Goal: Information Seeking & Learning: Learn about a topic

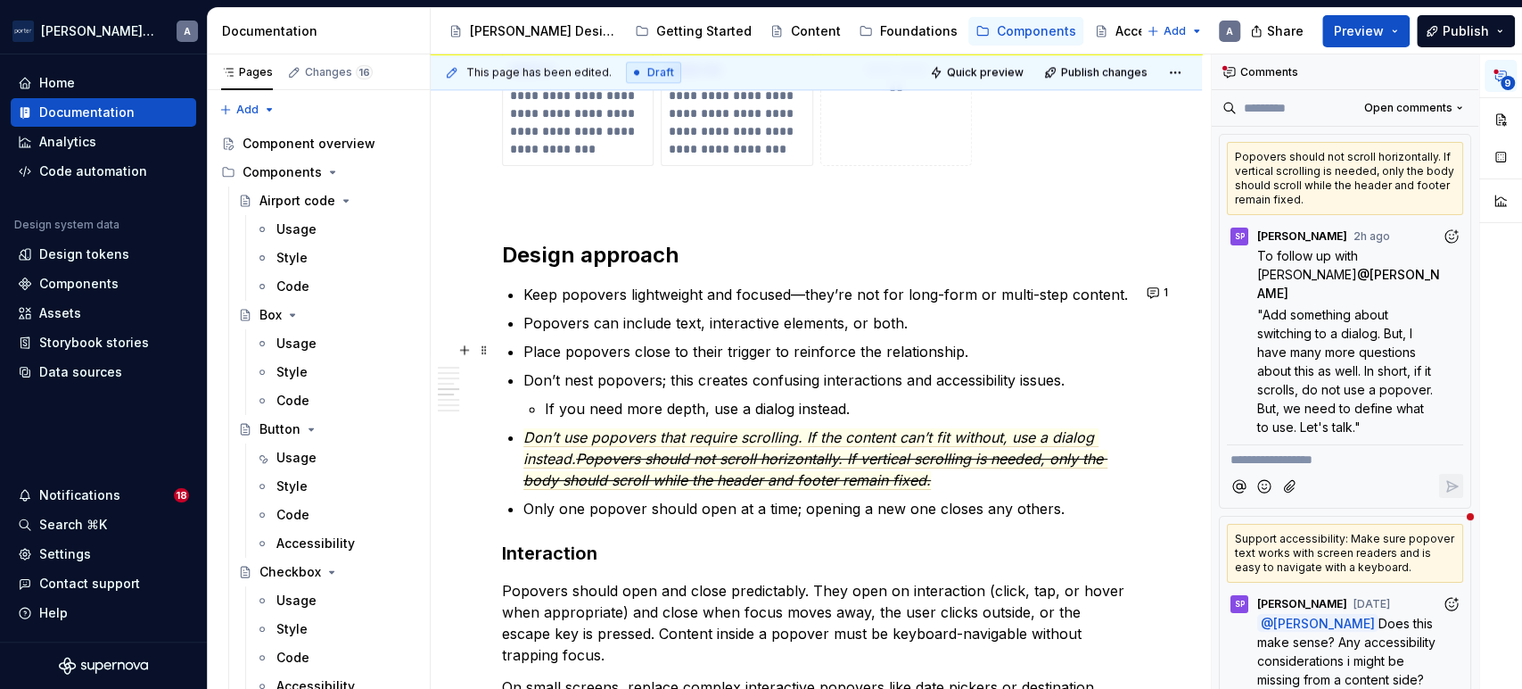
scroll to position [1678, 0]
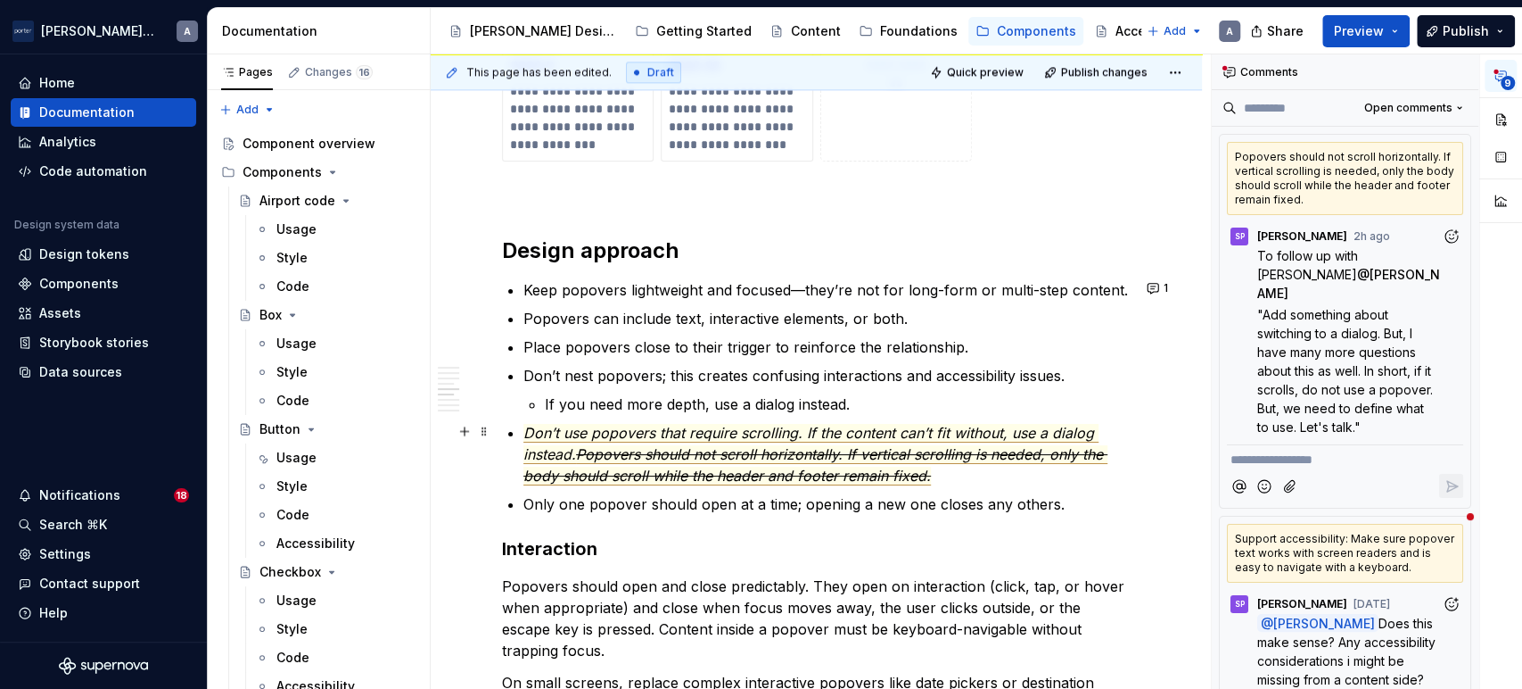
click at [923, 424] on span "Don’t use popovers that require scrolling. If the content can’t fit without, us…" at bounding box center [811, 444] width 575 height 40
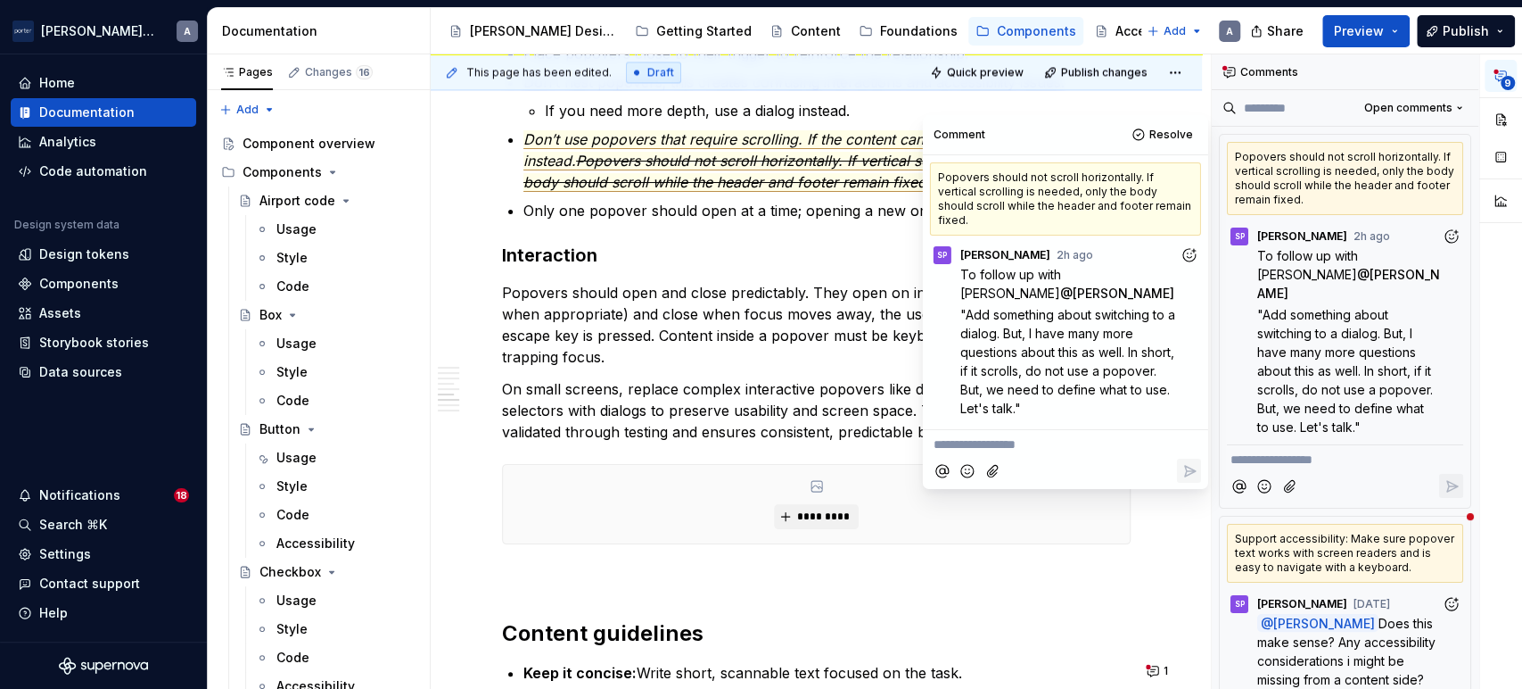
scroll to position [2009, 0]
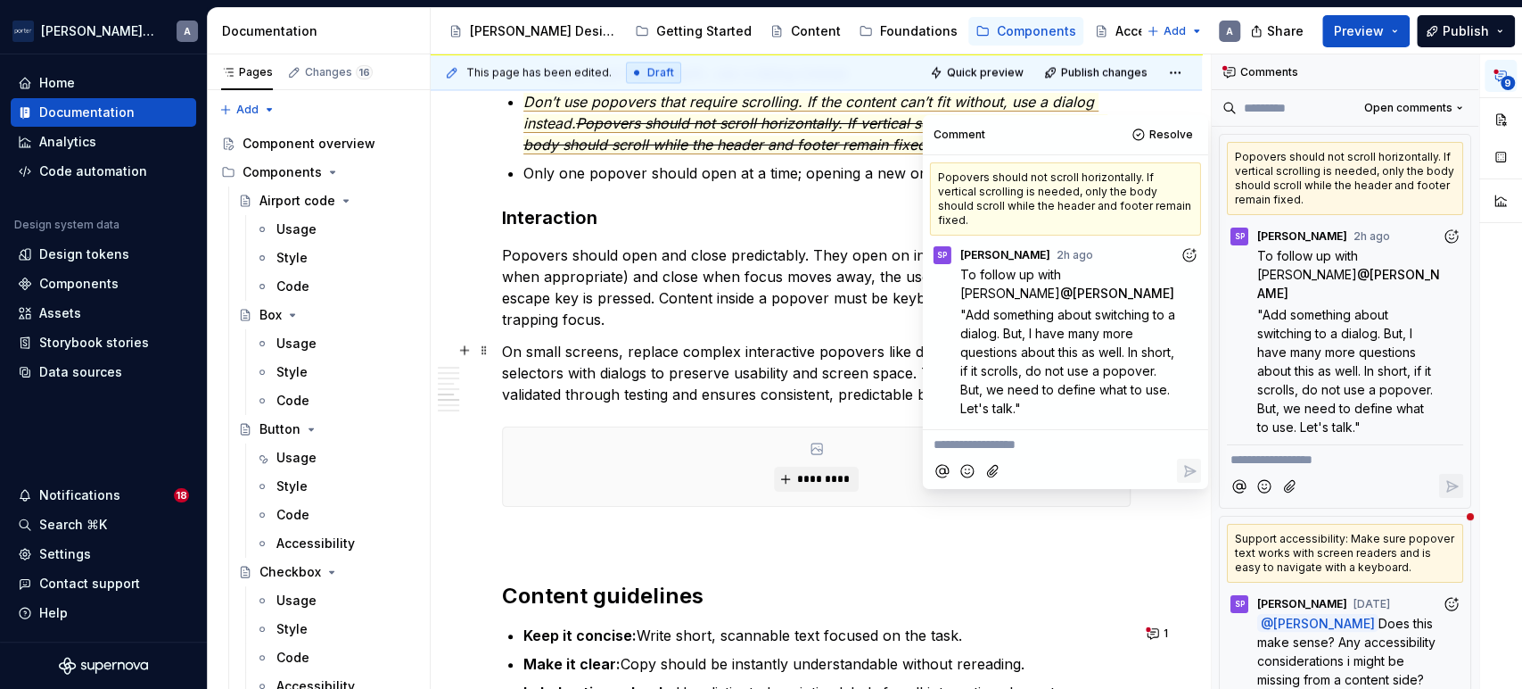
click at [722, 362] on p "On small screens, replace complex interactive popovers like date pickers or des…" at bounding box center [816, 373] width 629 height 64
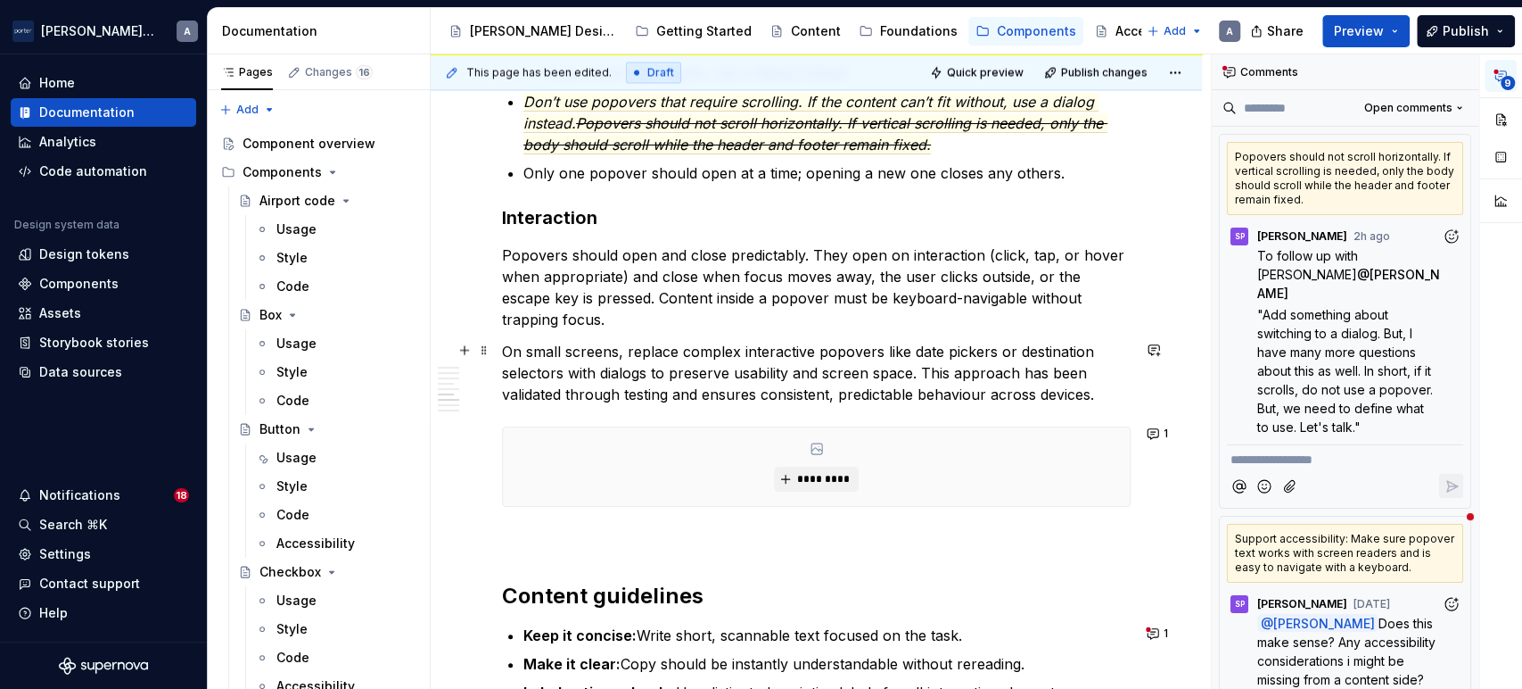
click at [1107, 393] on p "On small screens, replace complex interactive popovers like date pickers or des…" at bounding box center [816, 373] width 629 height 64
click at [890, 326] on p "Popovers should open and close predictably. They open on interaction (click, ta…" at bounding box center [816, 287] width 629 height 86
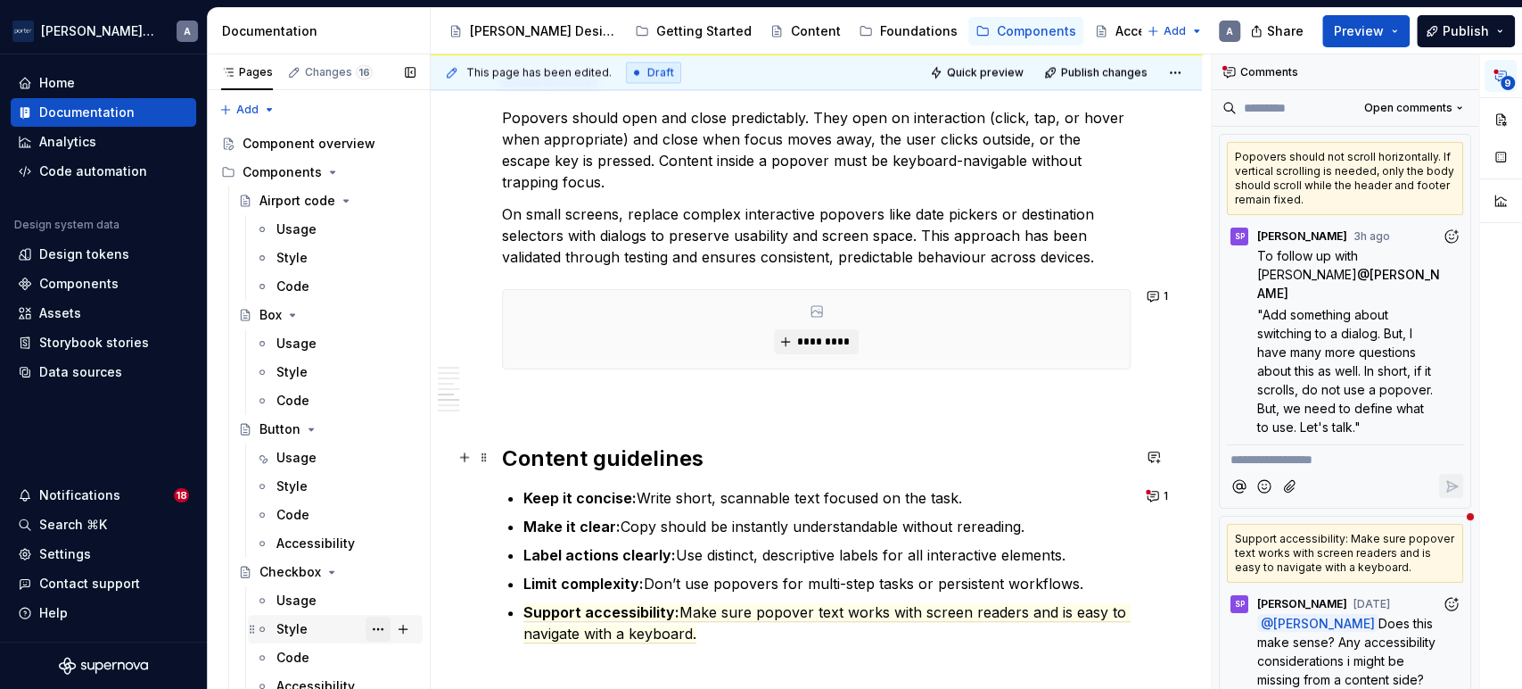
scroll to position [2174, 0]
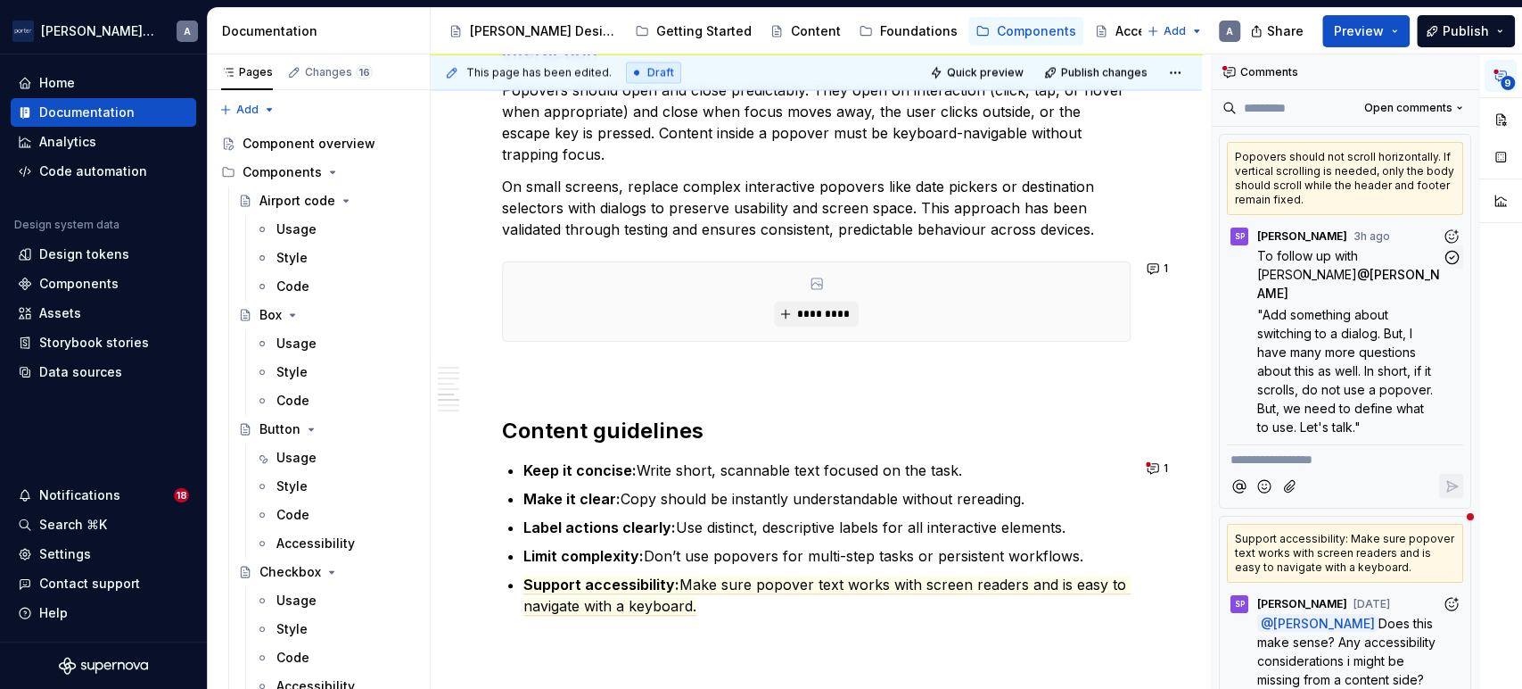
click at [1309, 307] on span ""Add something about switching to a dialog. But, I have many more questions abo…" at bounding box center [1347, 371] width 179 height 128
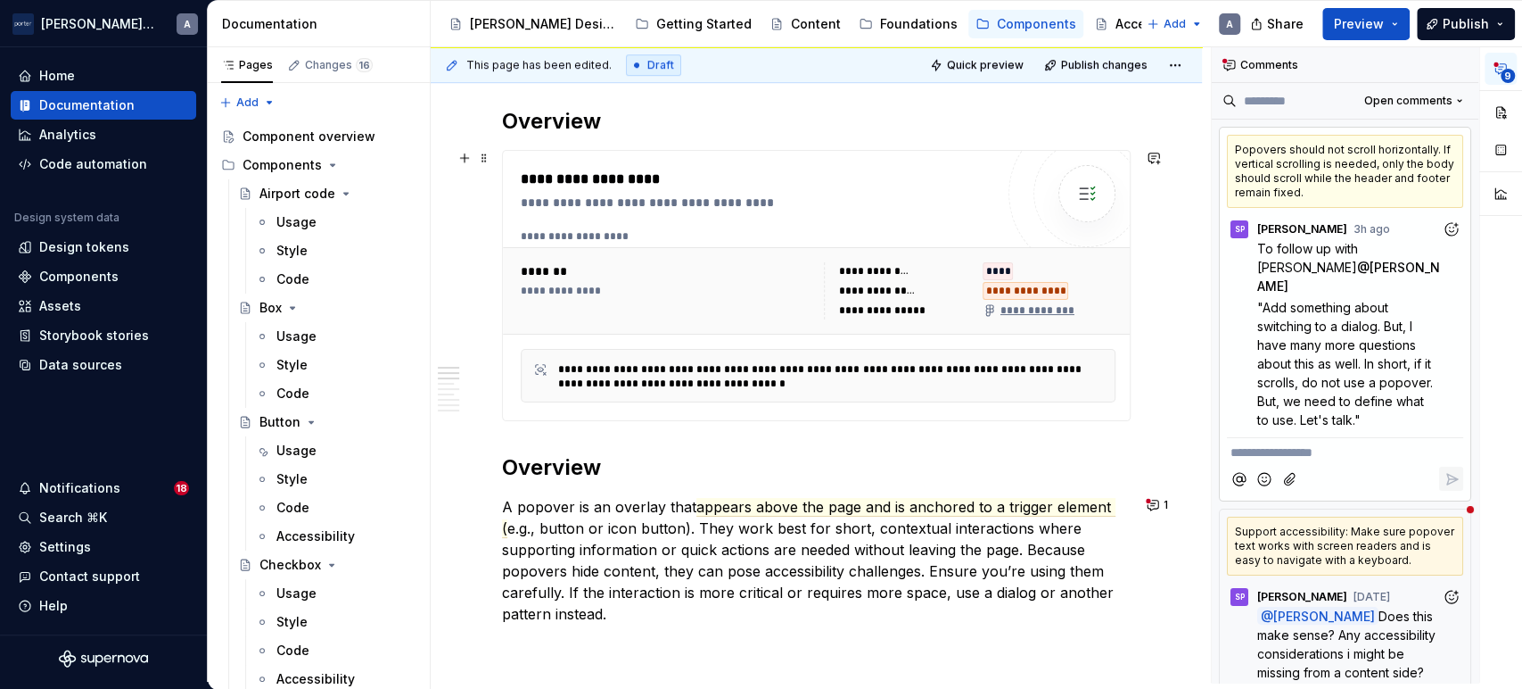
scroll to position [991, 0]
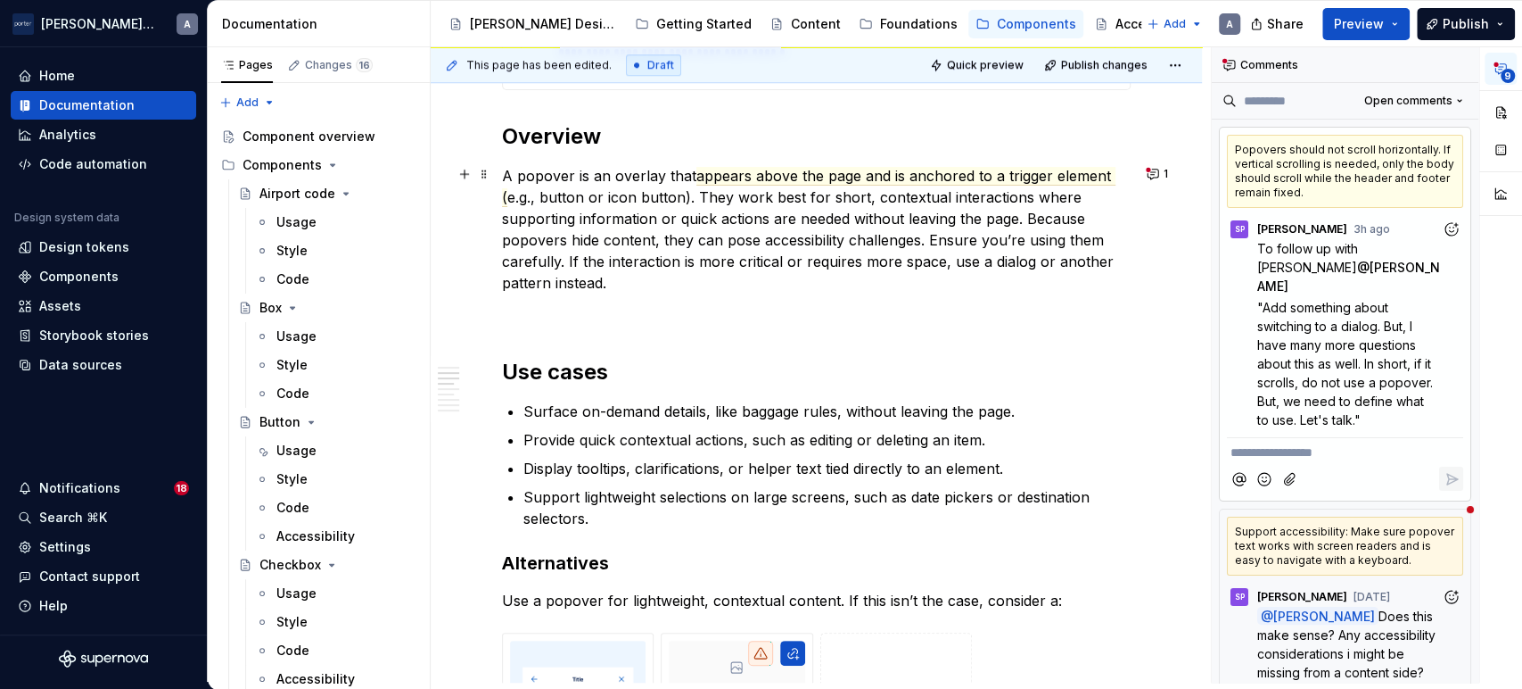
click at [895, 181] on span "appears above the page and is anchored to a trigger element (" at bounding box center [809, 187] width 614 height 40
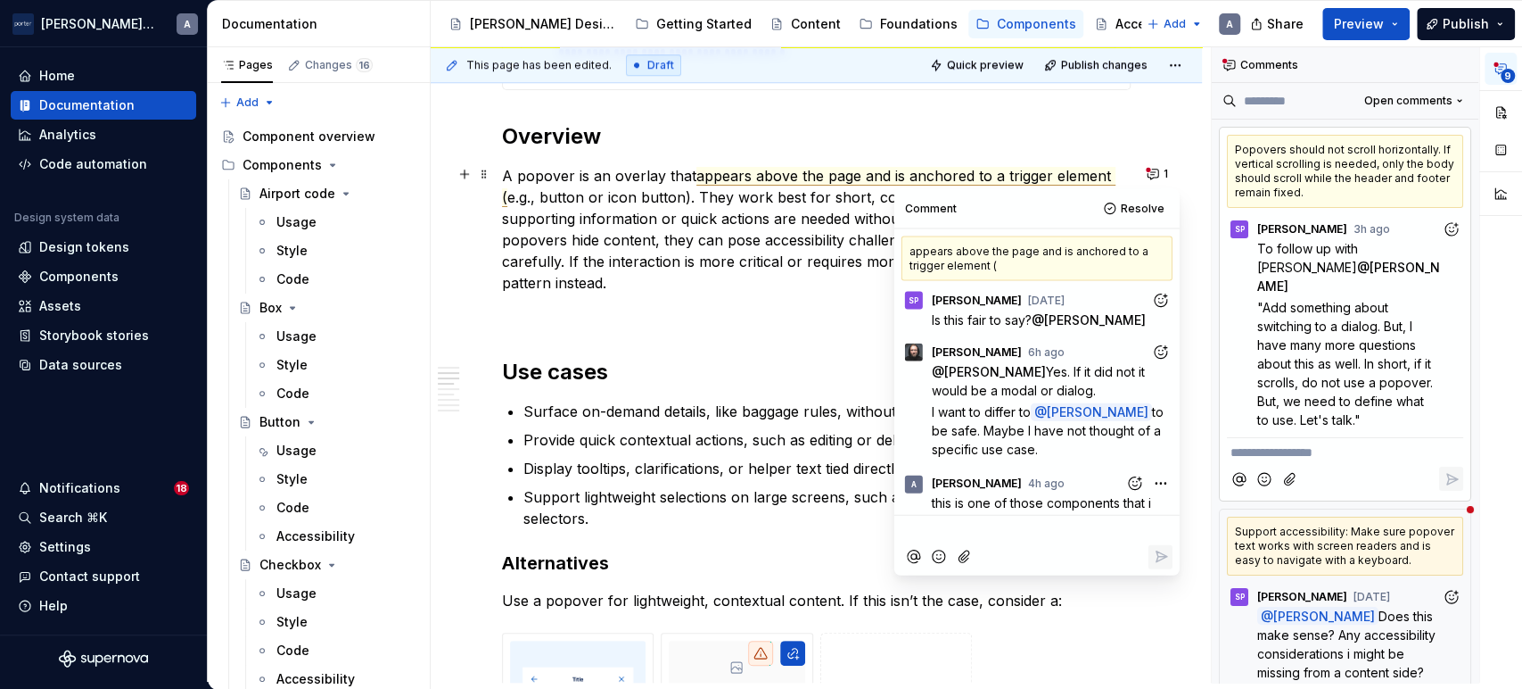
scroll to position [278, 0]
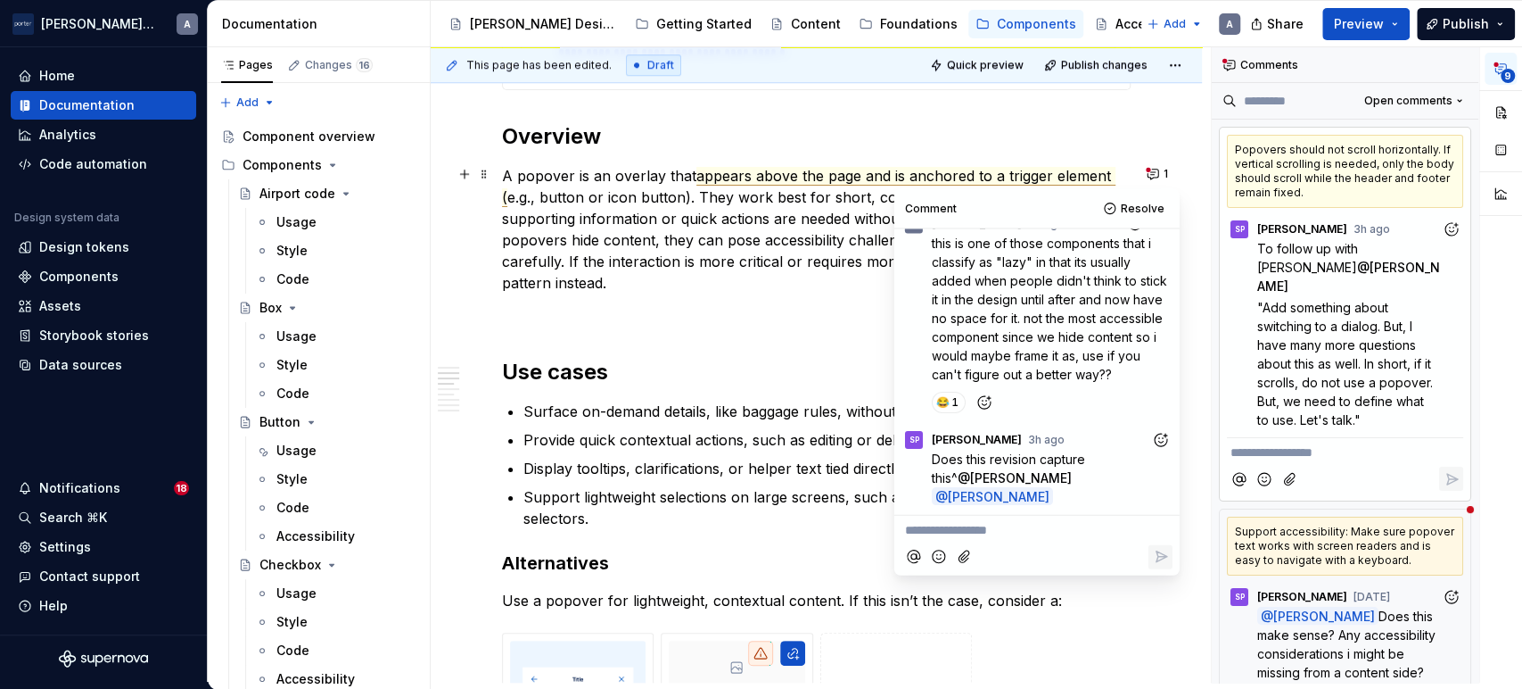
click at [709, 254] on p "A popover is an overlay that appears above the page and is anchored to a trigge…" at bounding box center [816, 229] width 629 height 128
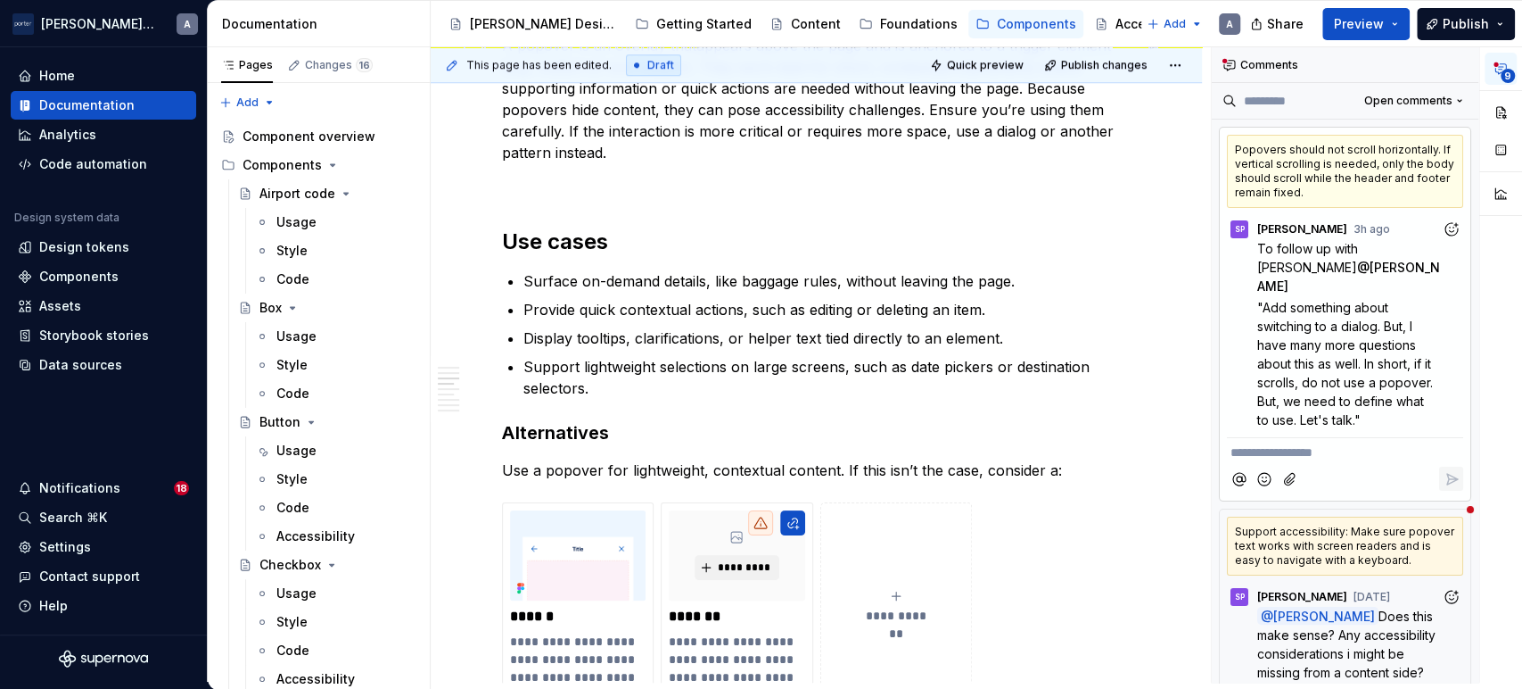
scroll to position [1156, 0]
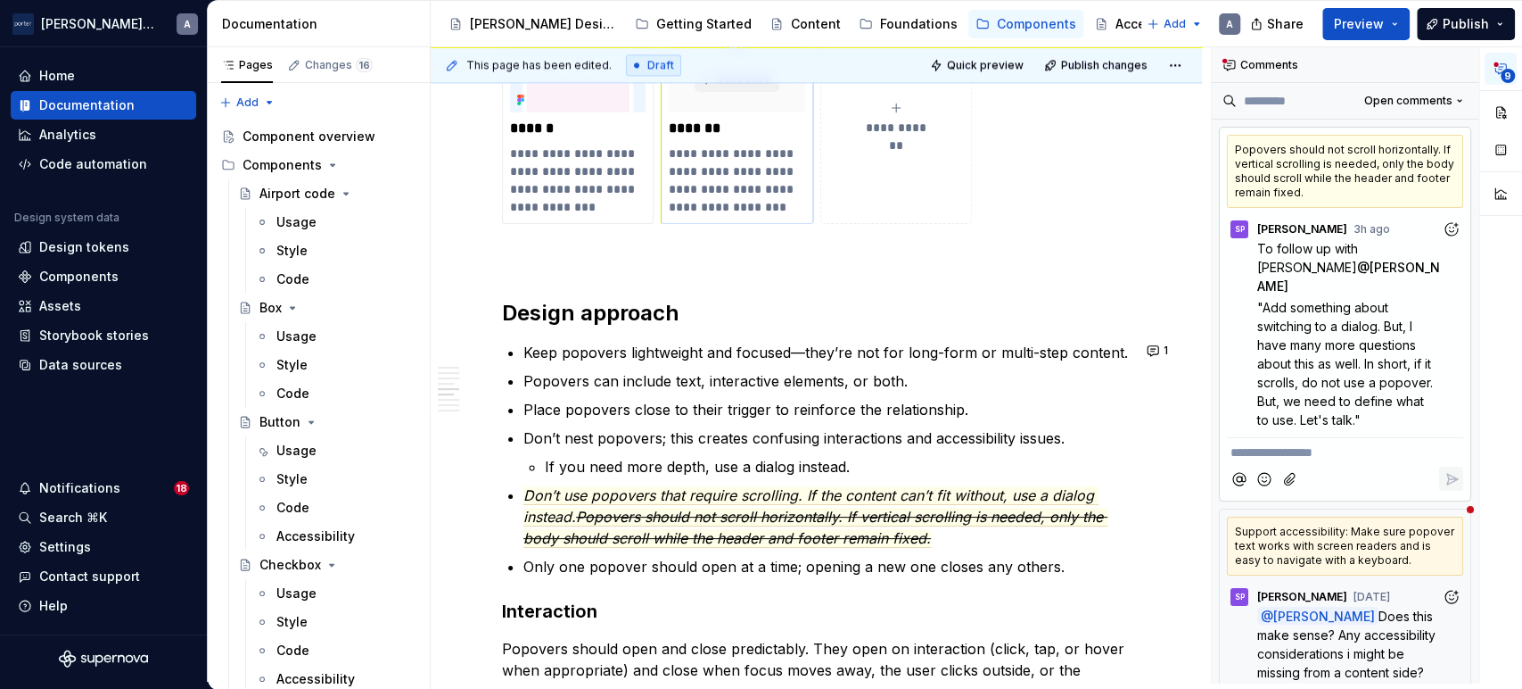
scroll to position [1651, 0]
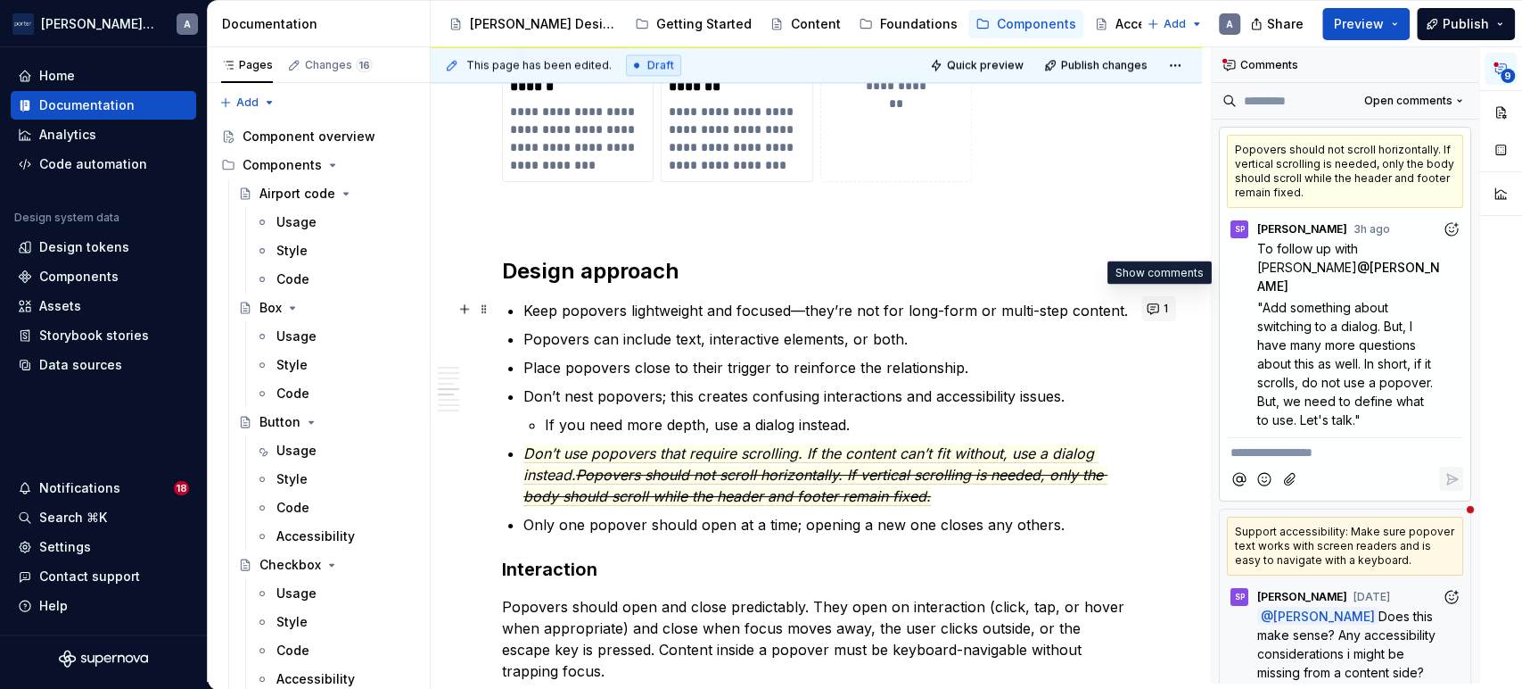
click at [1170, 310] on button "1" at bounding box center [1159, 308] width 35 height 25
click at [742, 330] on commenthighlight "Popovers can include text, interactive elements, or both." at bounding box center [716, 339] width 384 height 18
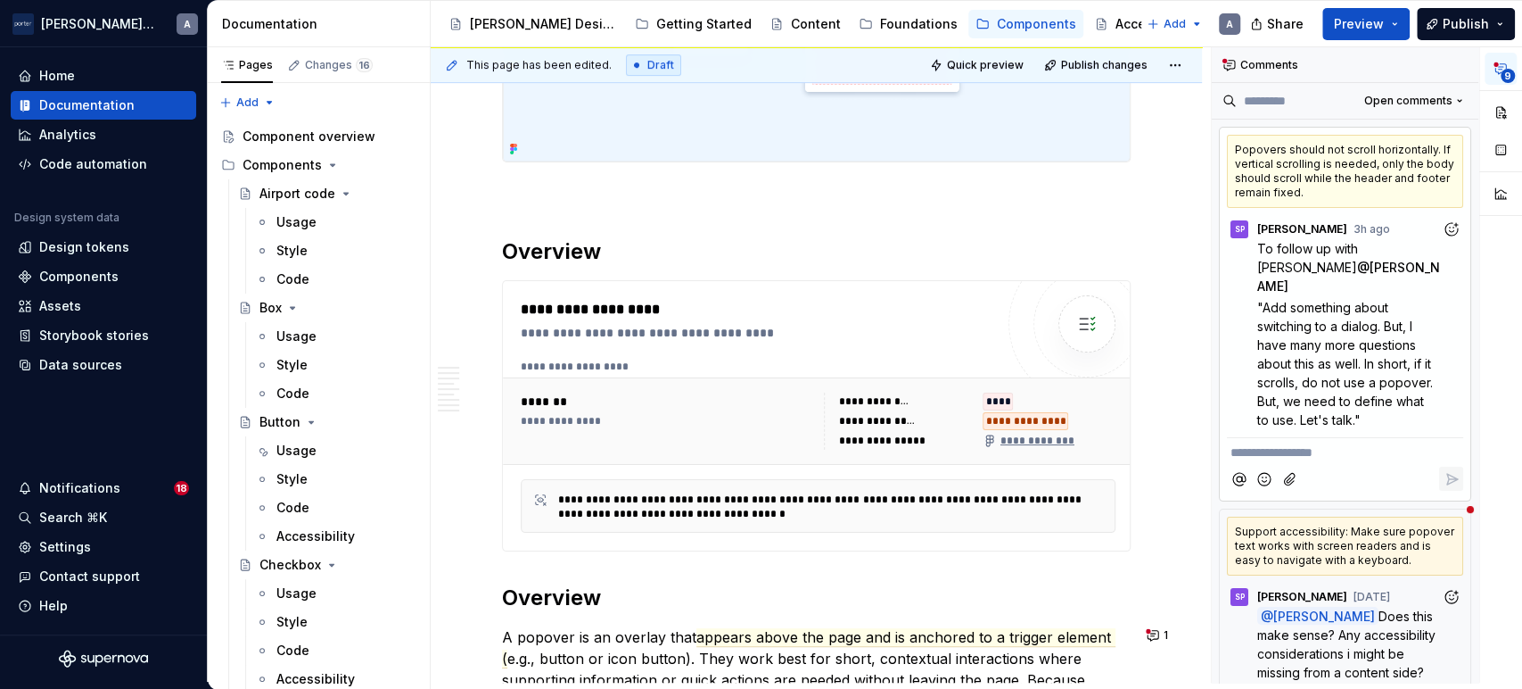
scroll to position [0, 0]
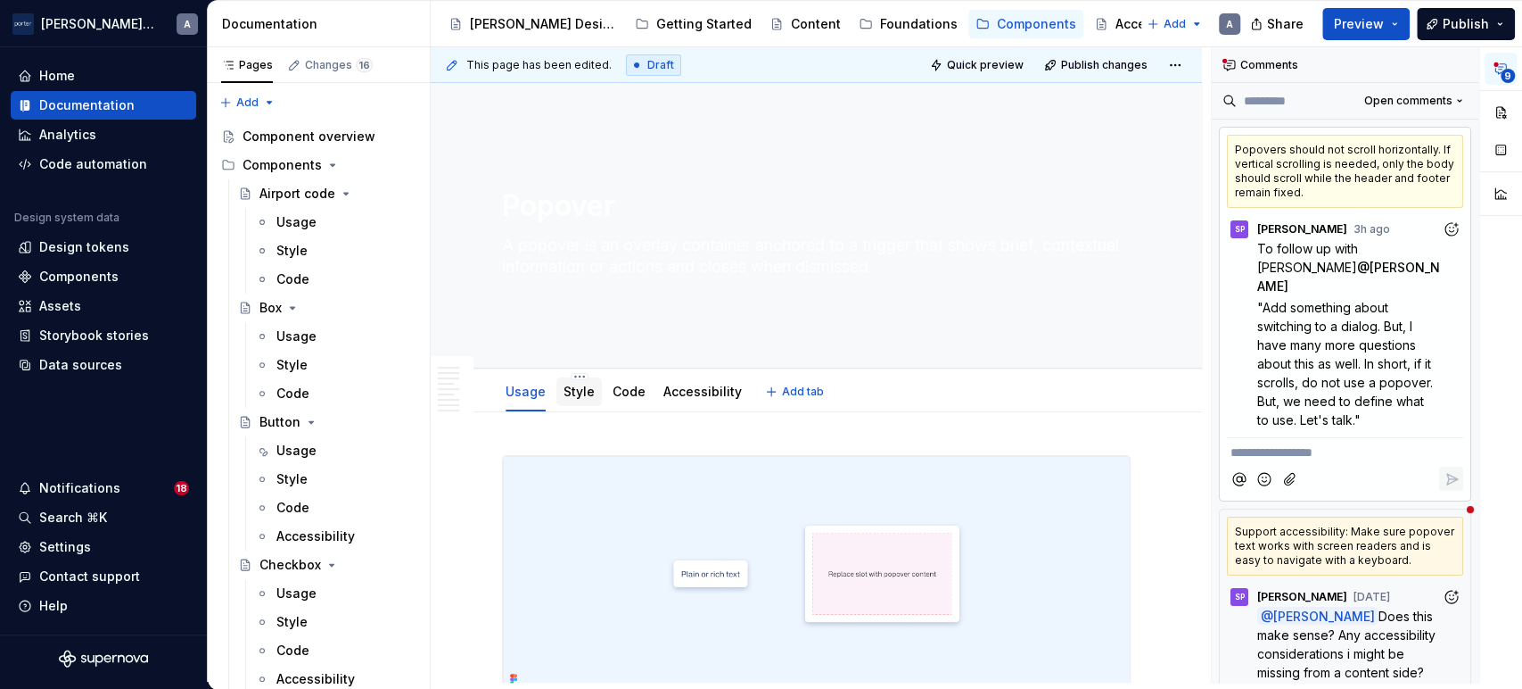
click at [579, 398] on link "Style" at bounding box center [579, 391] width 31 height 15
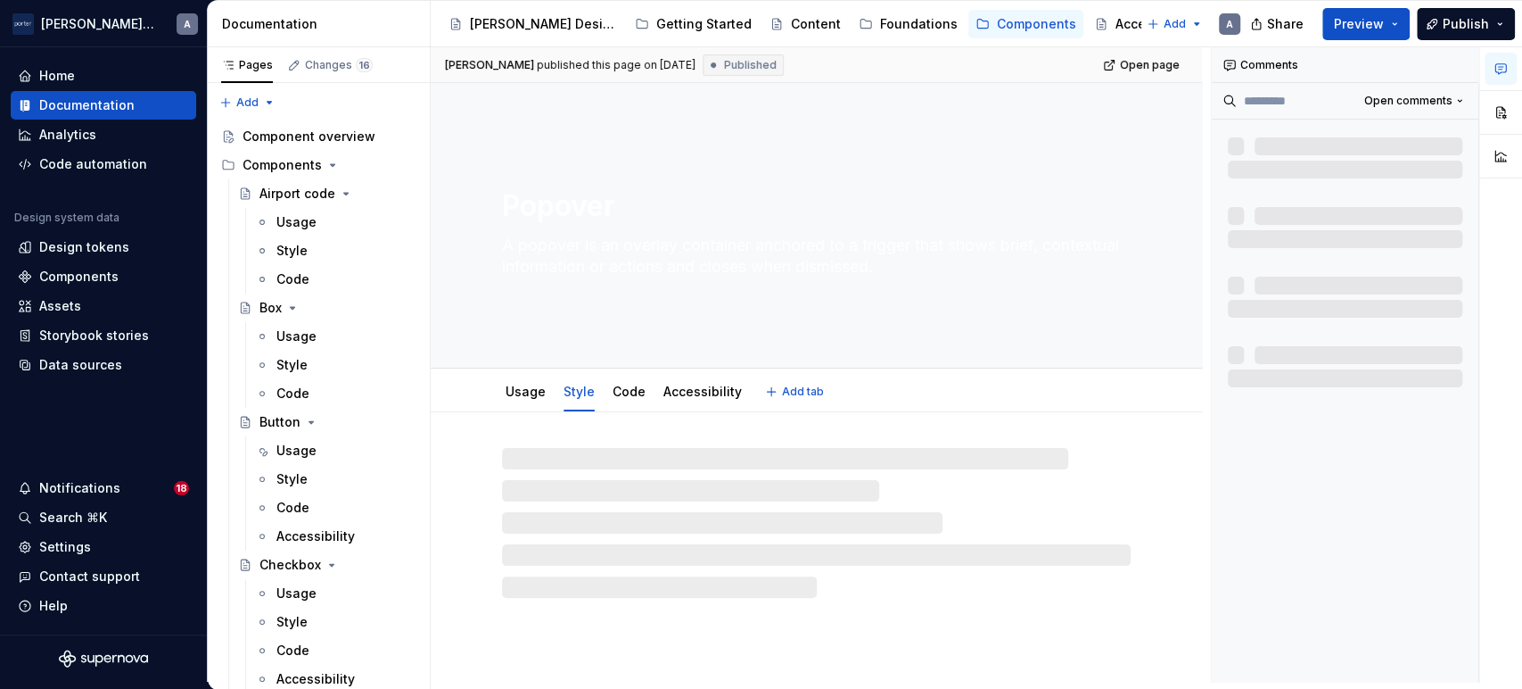
click at [581, 394] on link "Style" at bounding box center [579, 391] width 31 height 15
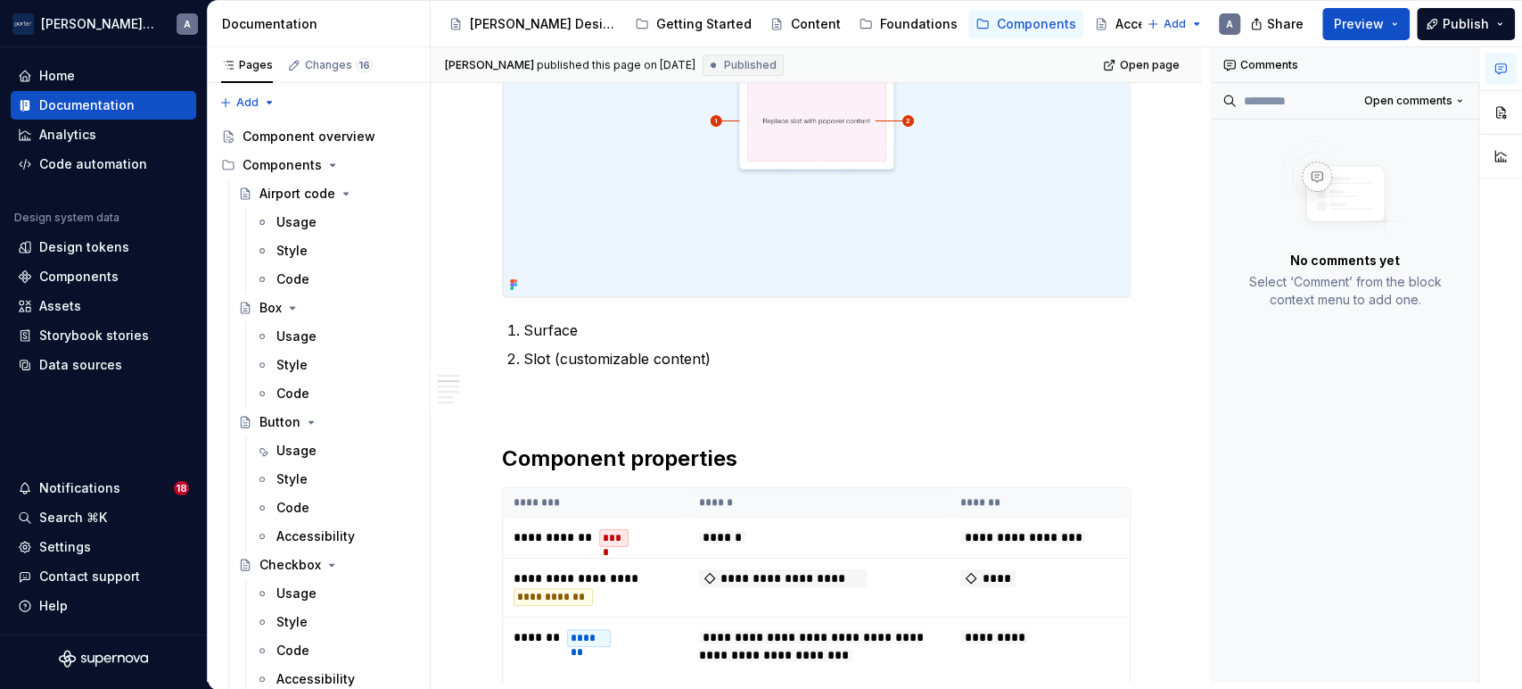
scroll to position [58, 0]
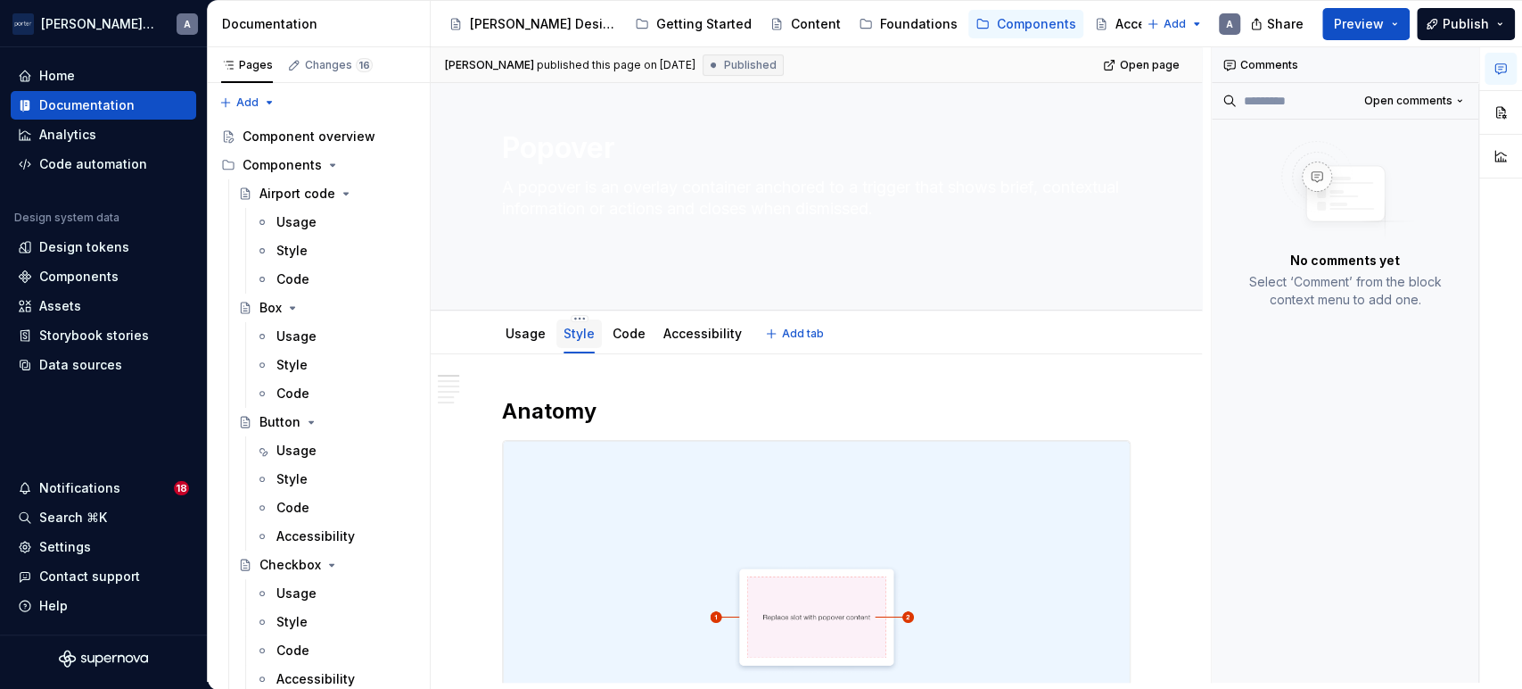
click at [564, 327] on link "Style" at bounding box center [579, 333] width 31 height 15
click at [548, 327] on div "Usage" at bounding box center [526, 333] width 54 height 29
click at [606, 324] on div "Code" at bounding box center [629, 333] width 47 height 29
click at [535, 333] on link "Usage" at bounding box center [526, 333] width 40 height 15
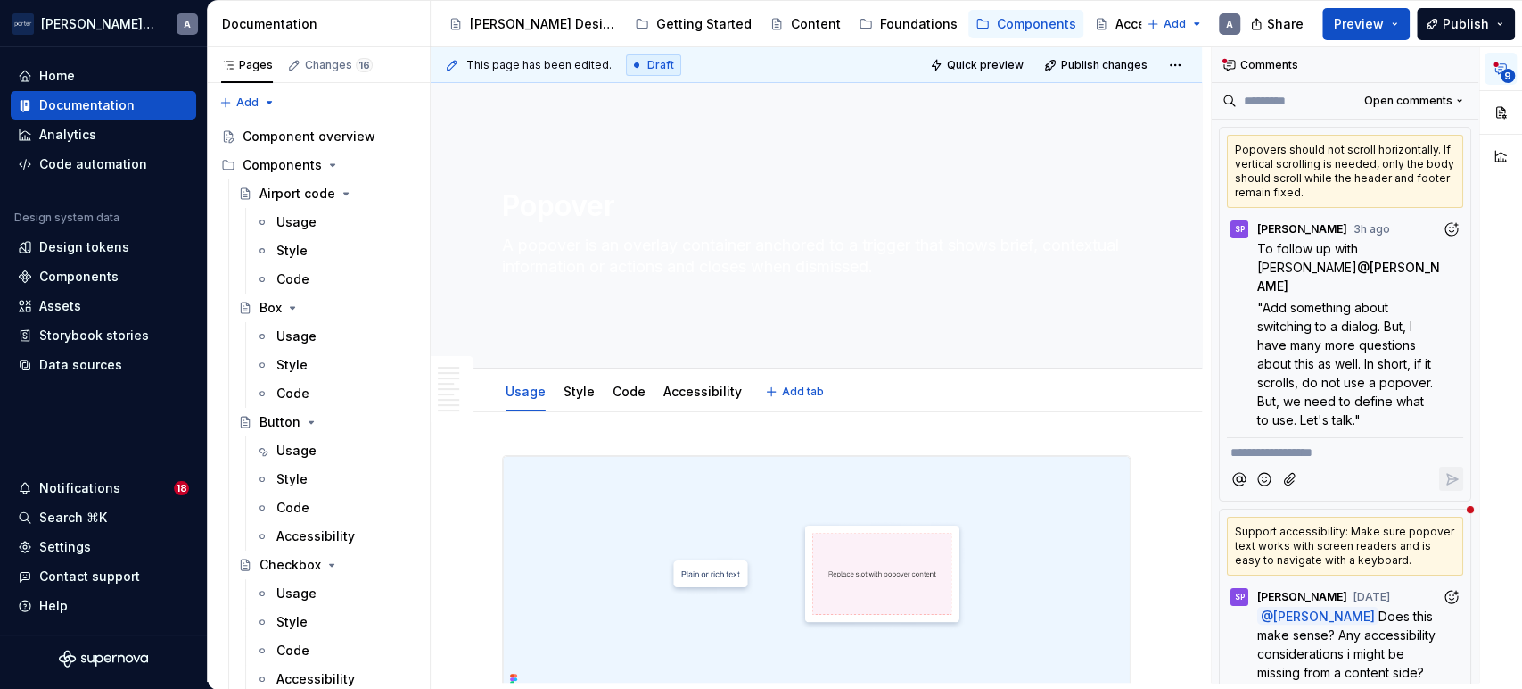
type textarea "*"
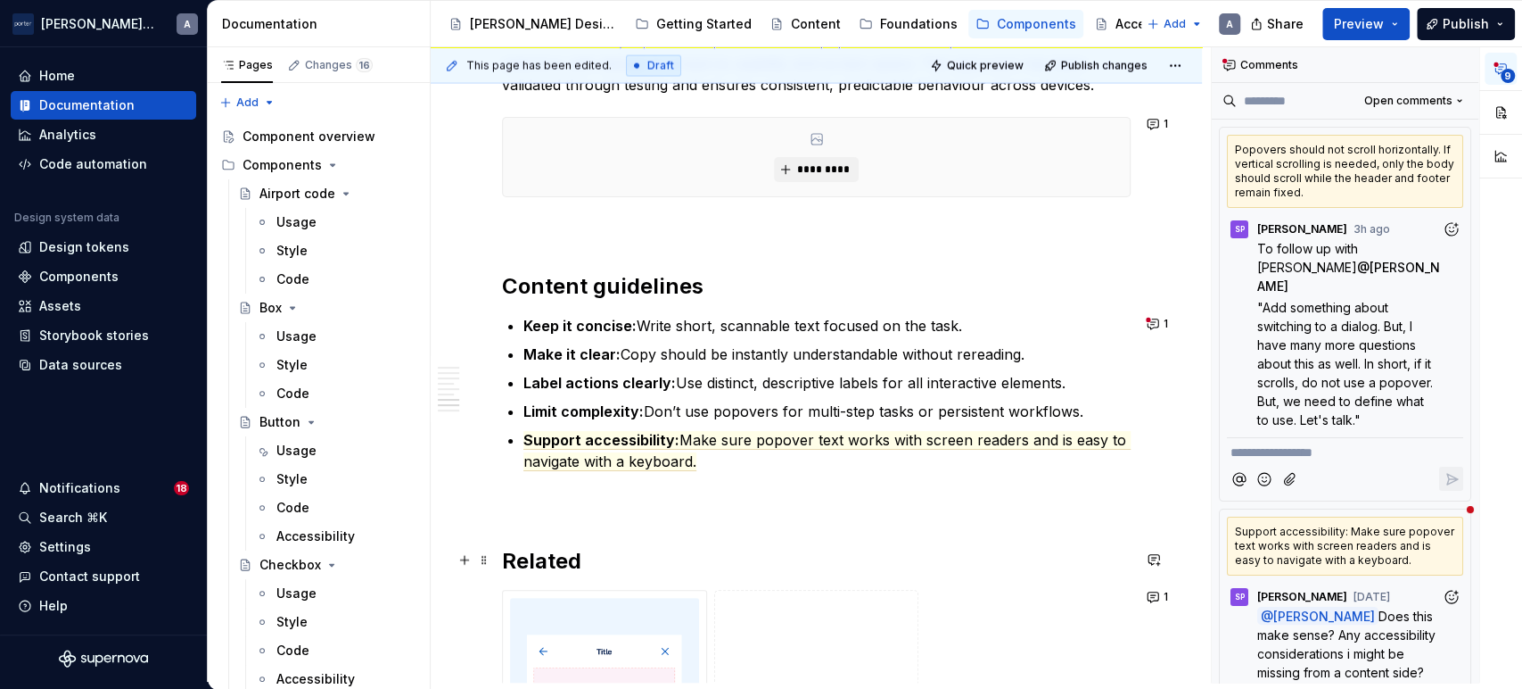
scroll to position [2477, 0]
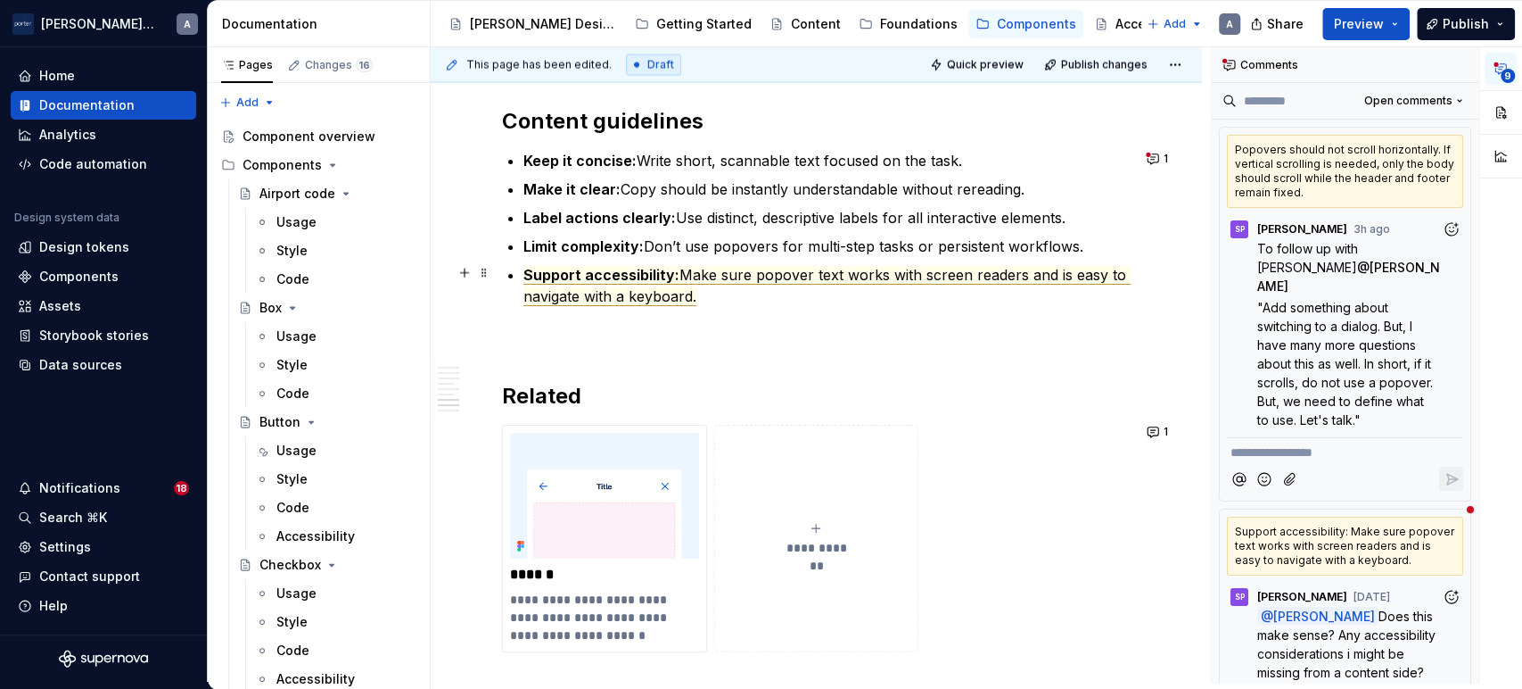
click at [944, 270] on span "Make sure popover text works with screen readers and is easy to navigate with a…" at bounding box center [827, 286] width 607 height 40
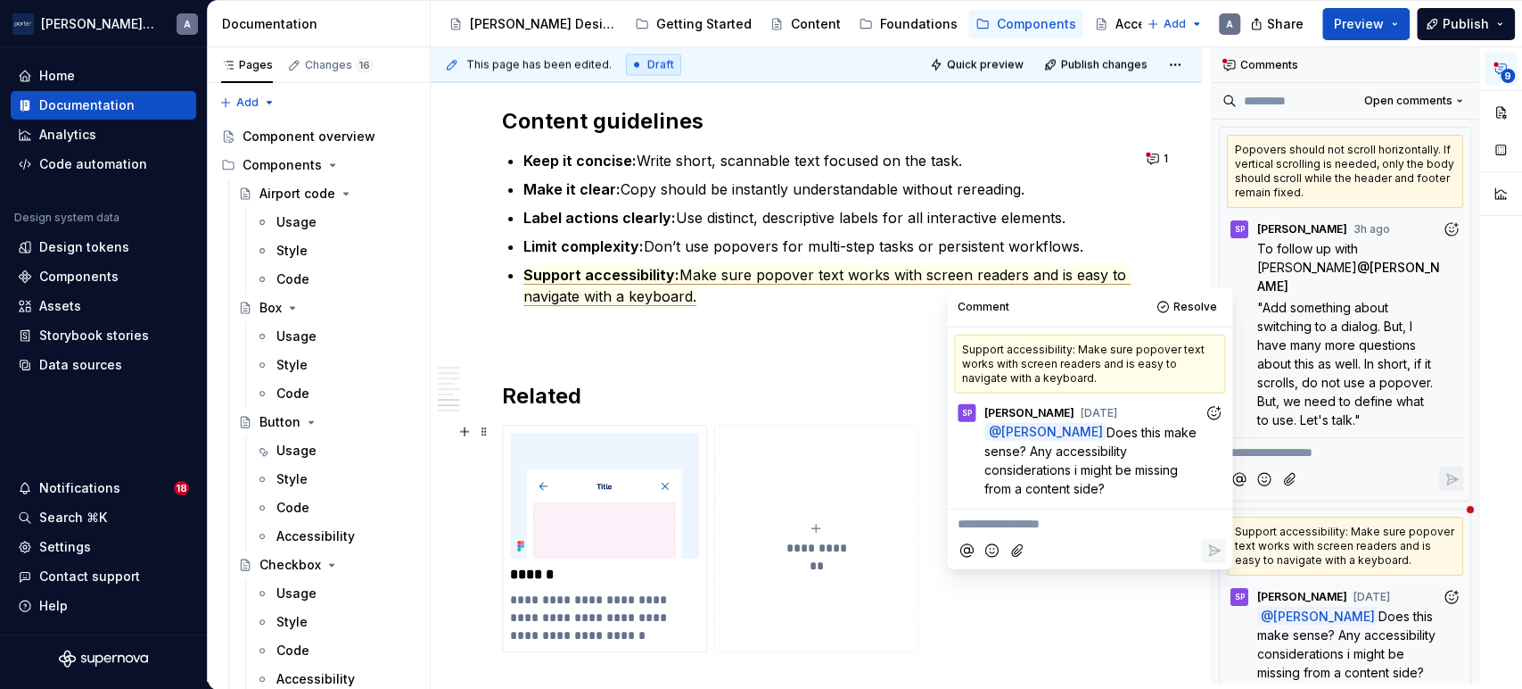
click at [1077, 509] on div "**********" at bounding box center [1089, 521] width 271 height 24
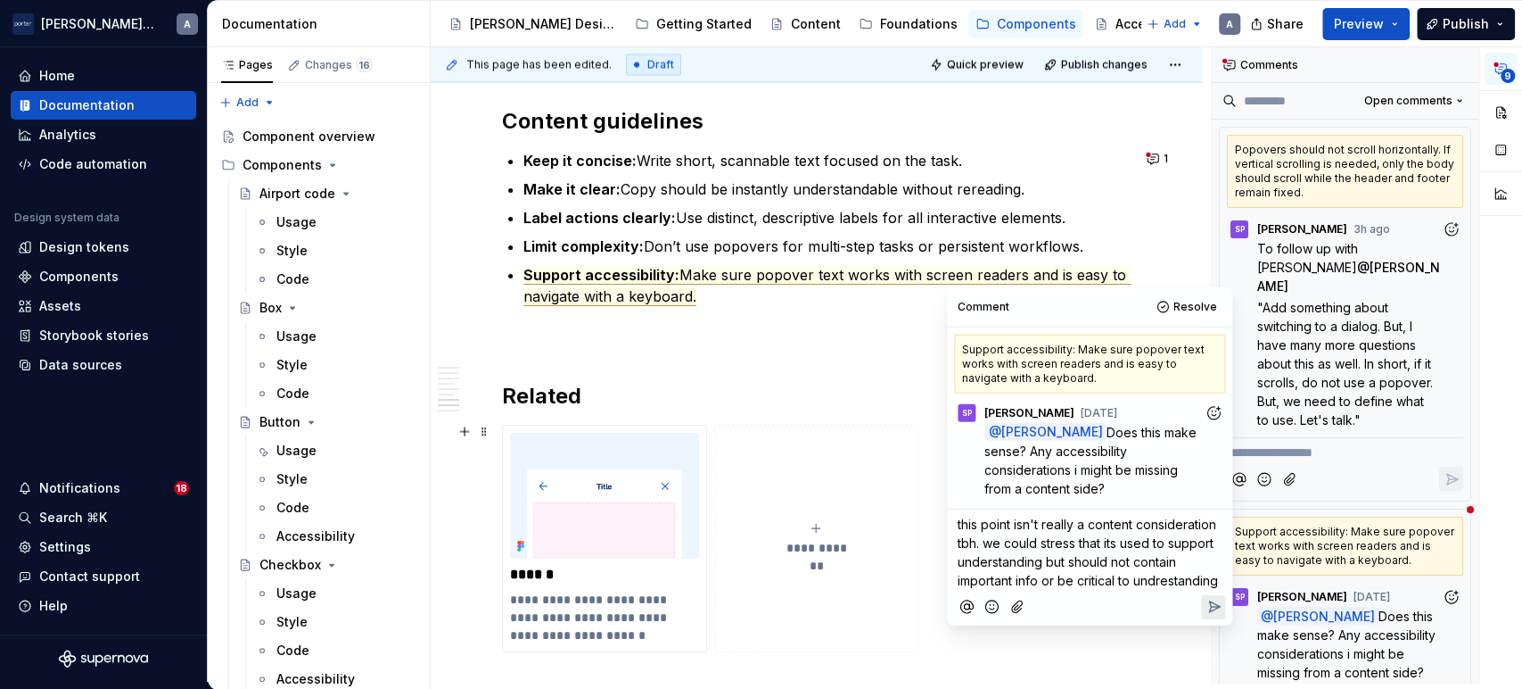
click at [1109, 537] on span "this point isn't really a content consideration tbh. we could stress that its u…" at bounding box center [1089, 551] width 262 height 71
click at [1106, 515] on p "this point isn't really a content consideration tbh. we could stress that its u…" at bounding box center [1090, 552] width 264 height 75
click at [1123, 522] on span "this point isn't really a content consideration tbh. we could stress that its u…" at bounding box center [1089, 551] width 262 height 71
click at [1214, 616] on icon "Reply" at bounding box center [1214, 625] width 18 height 18
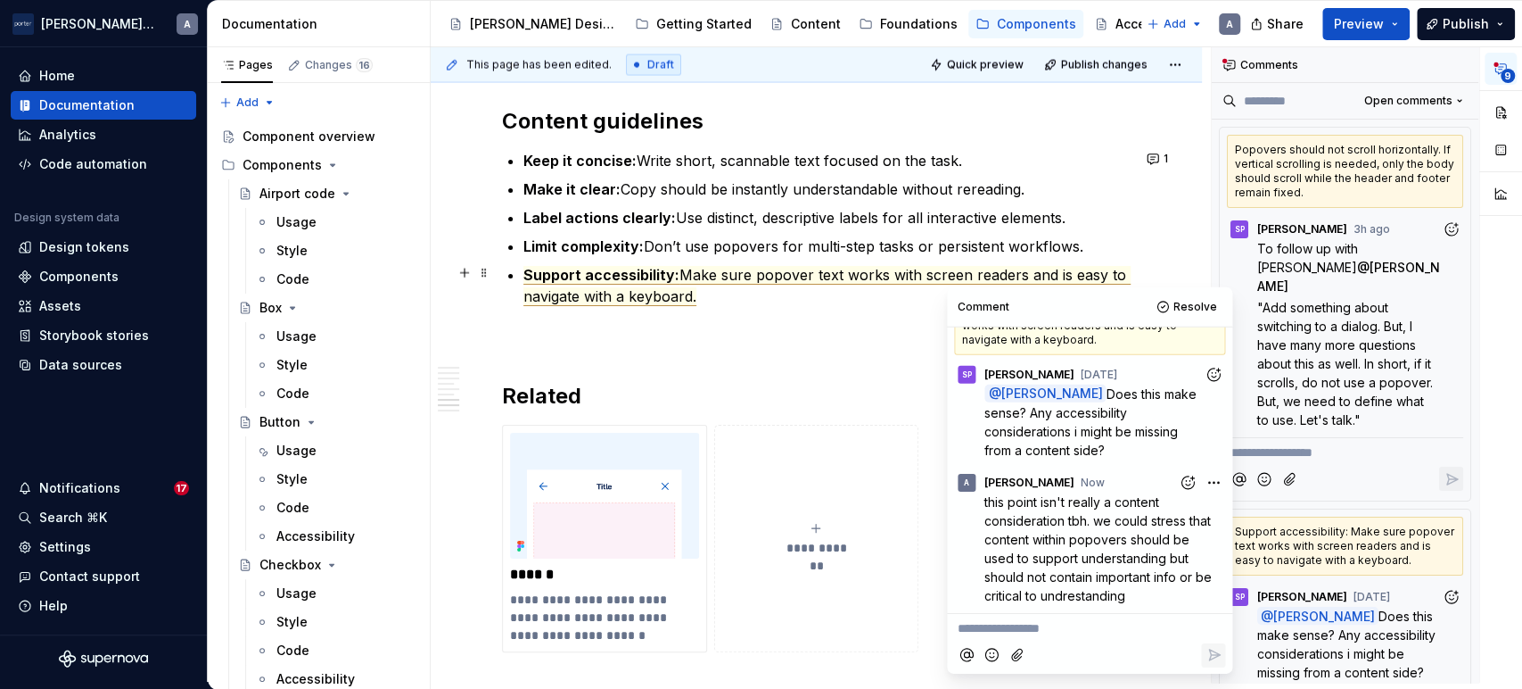
click at [798, 302] on p "Support accessibility: Make sure popover text works with screen readers and is …" at bounding box center [827, 285] width 607 height 43
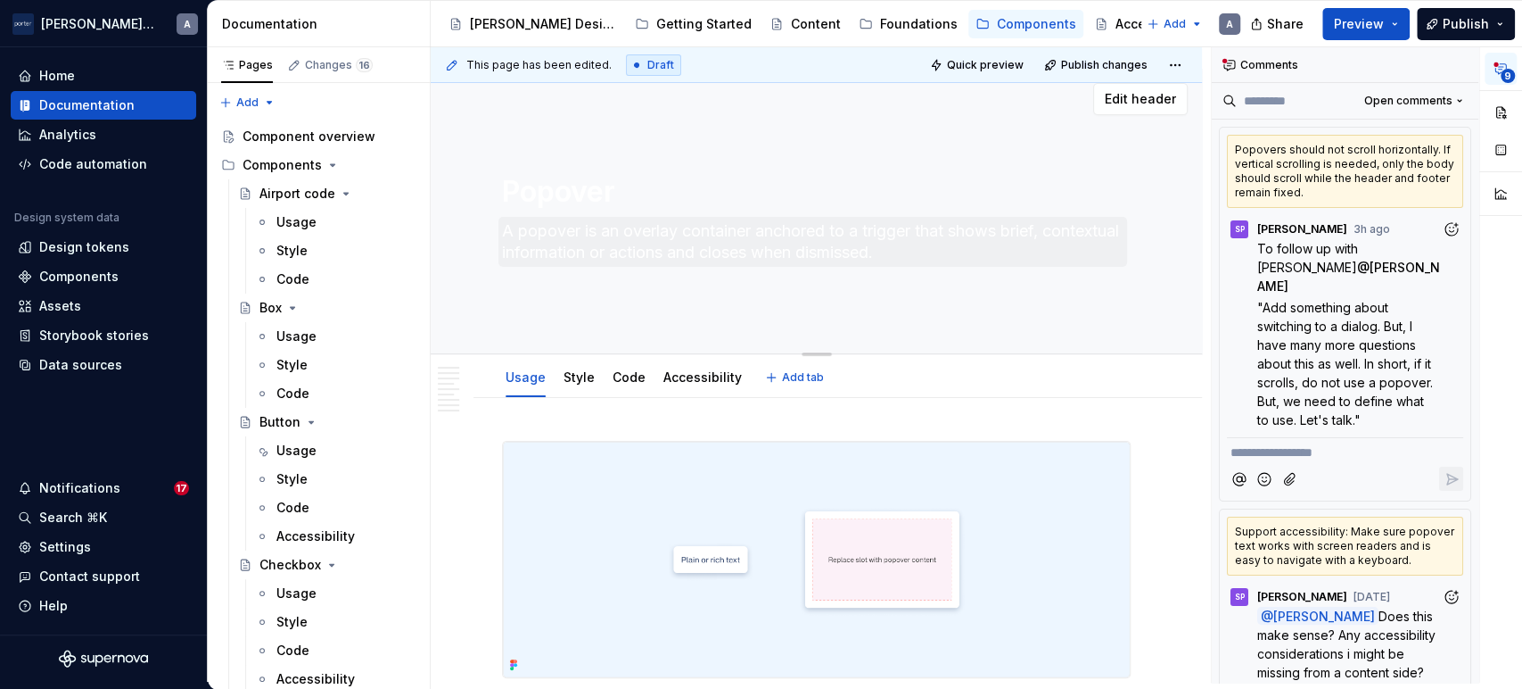
scroll to position [0, 0]
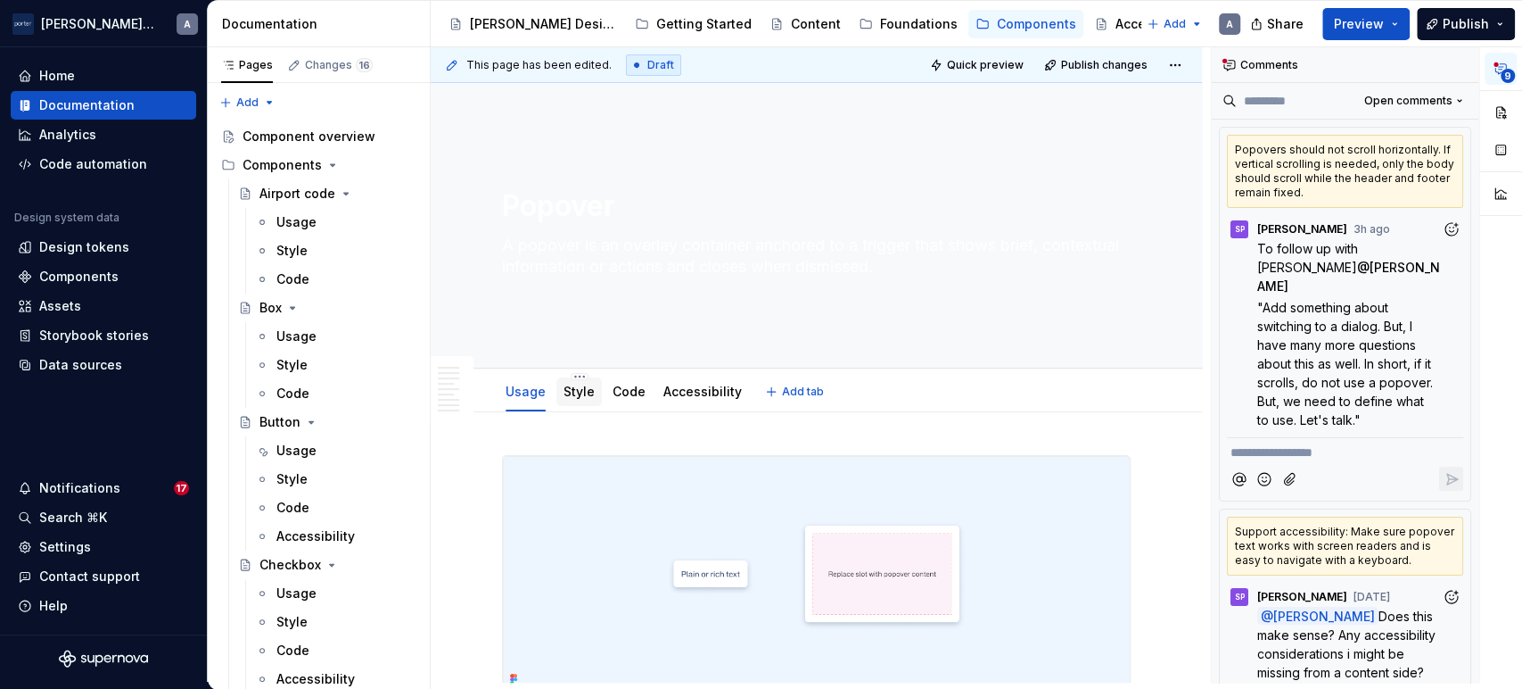
click at [571, 394] on link "Style" at bounding box center [579, 391] width 31 height 15
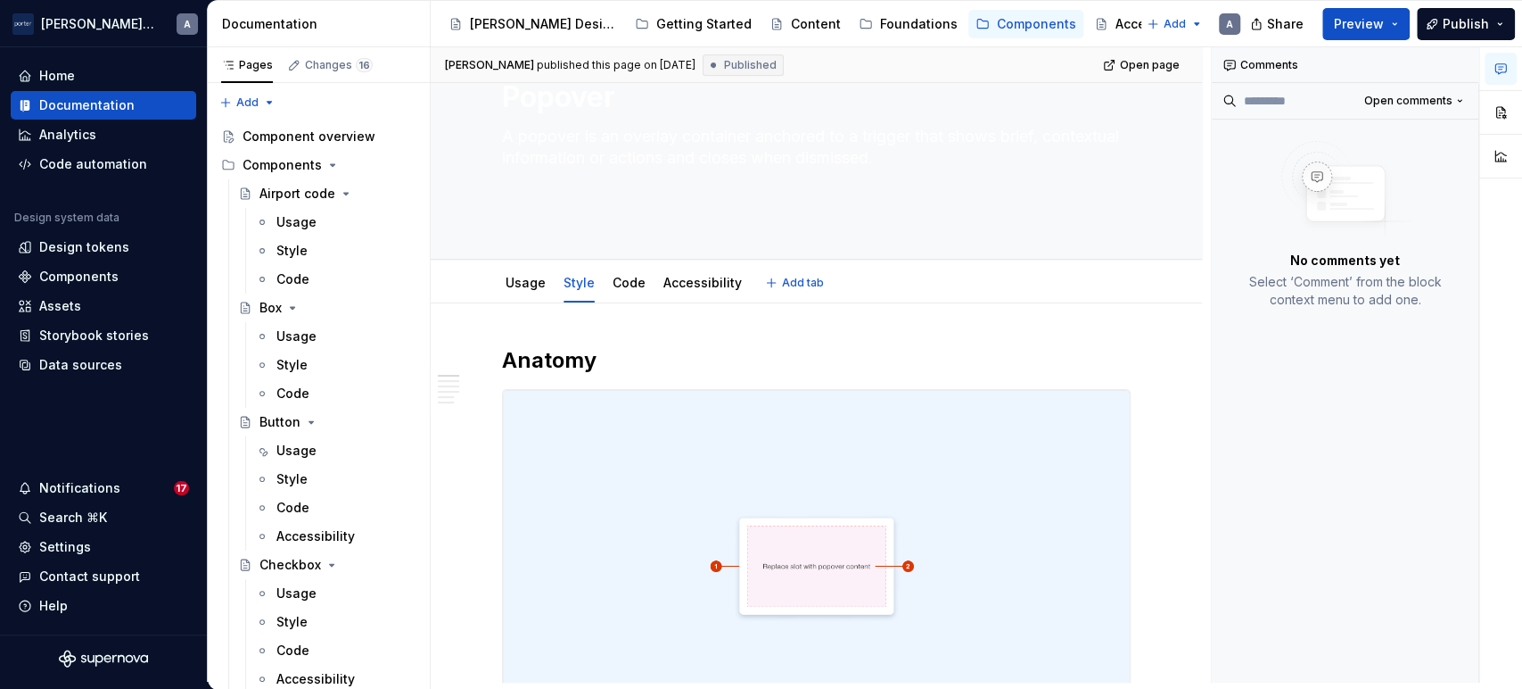
scroll to position [164, 0]
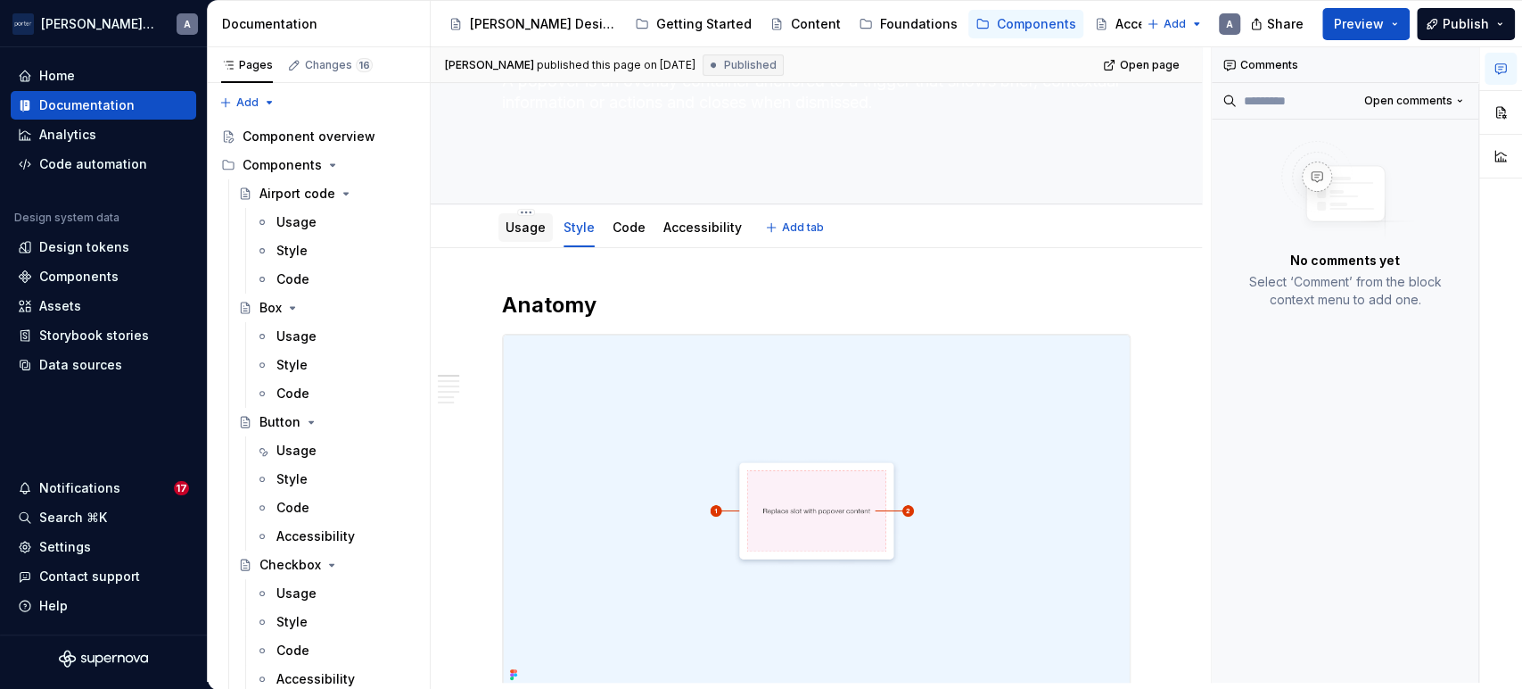
click at [529, 226] on link "Usage" at bounding box center [526, 226] width 40 height 15
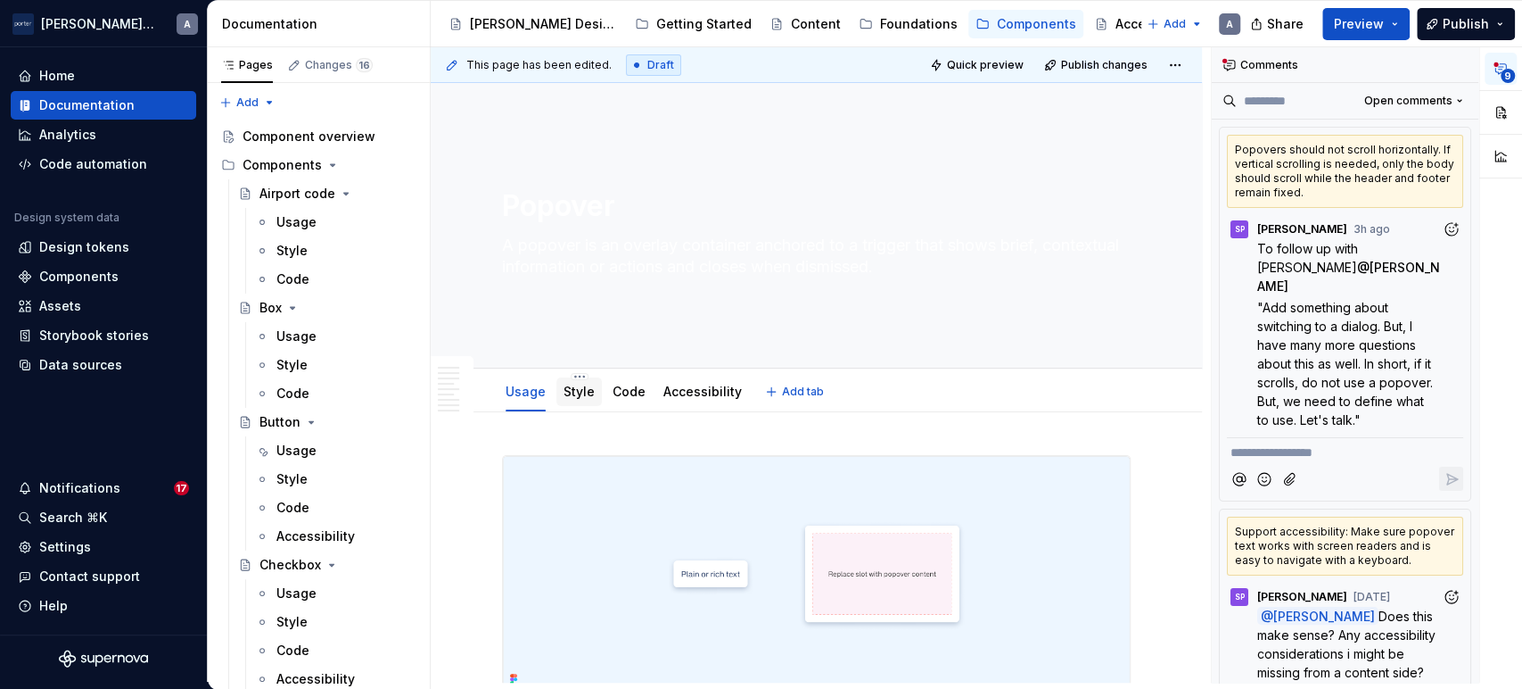
click at [565, 391] on link "Style" at bounding box center [579, 391] width 31 height 15
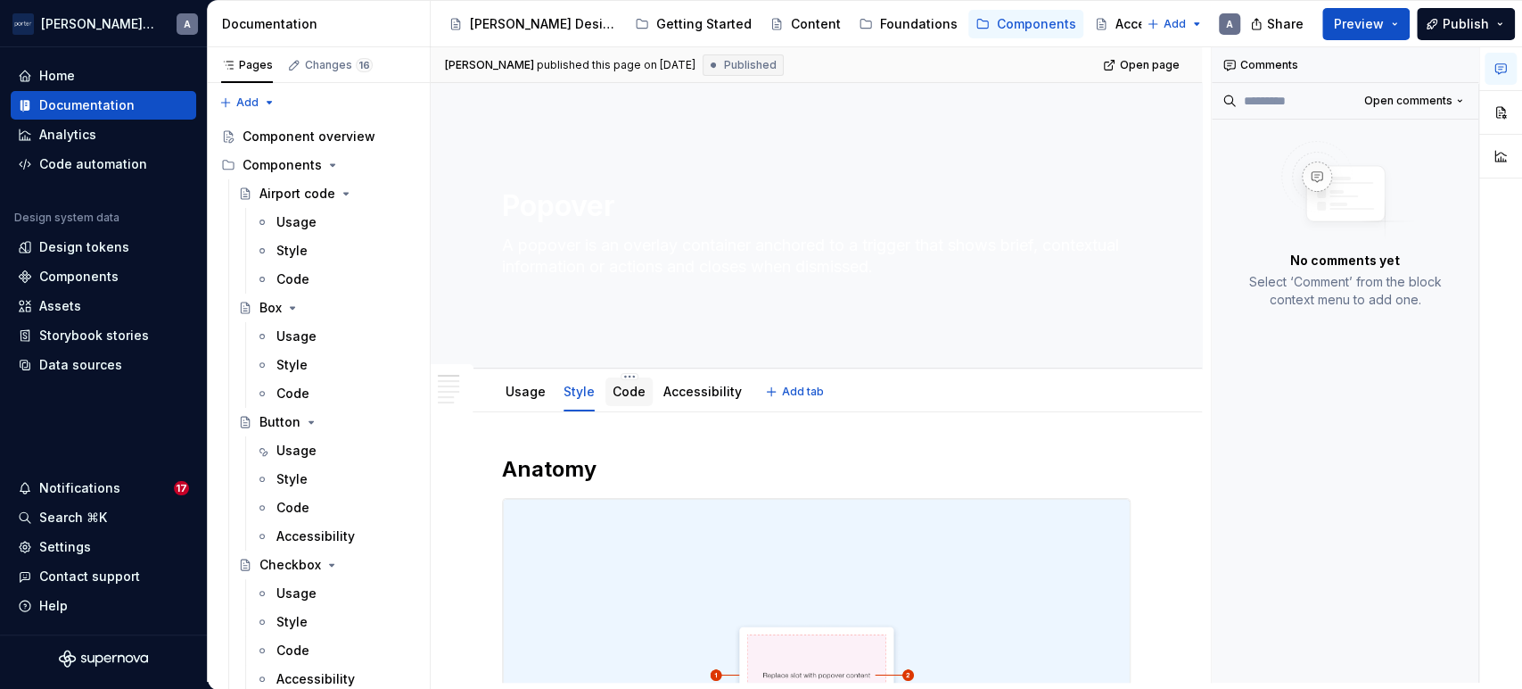
click at [635, 390] on link "Code" at bounding box center [629, 391] width 33 height 15
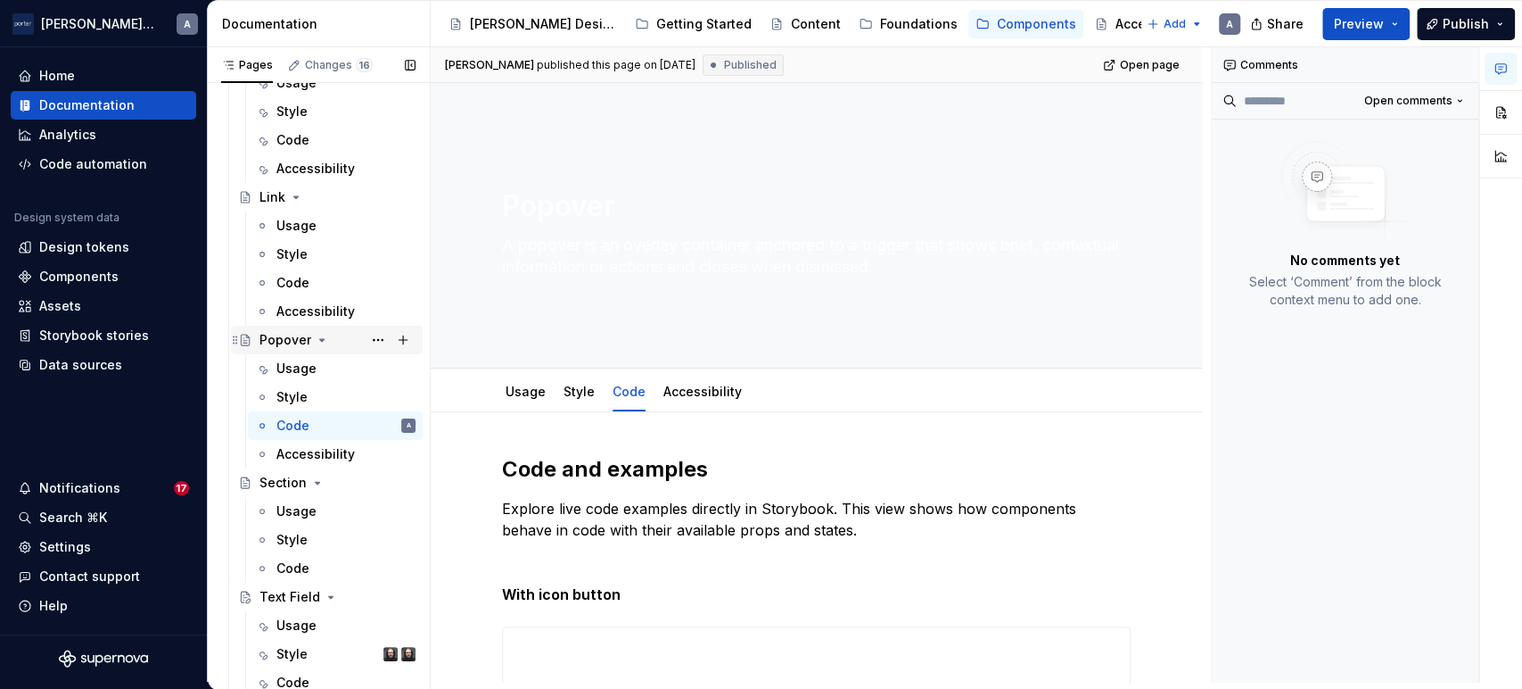
scroll to position [1119, 0]
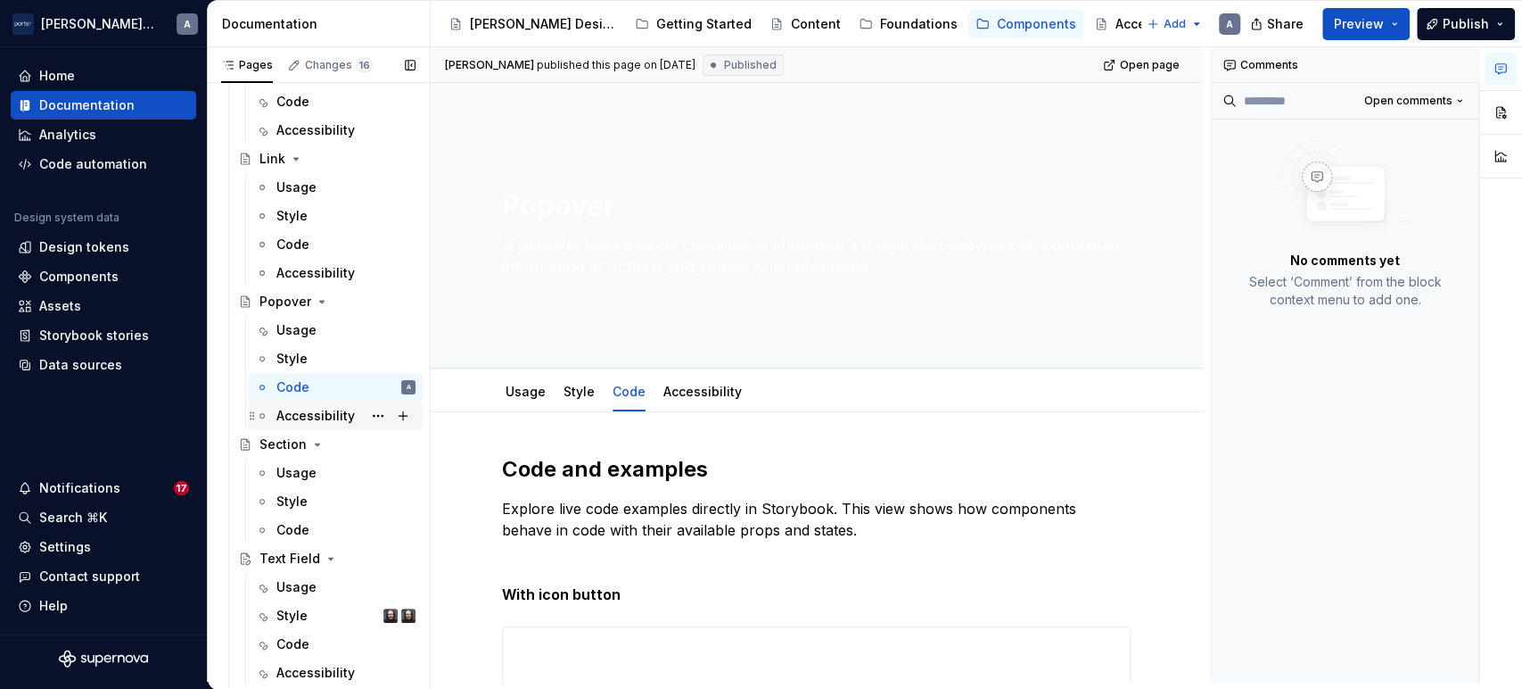
click at [305, 407] on div "Accessibility" at bounding box center [315, 416] width 78 height 18
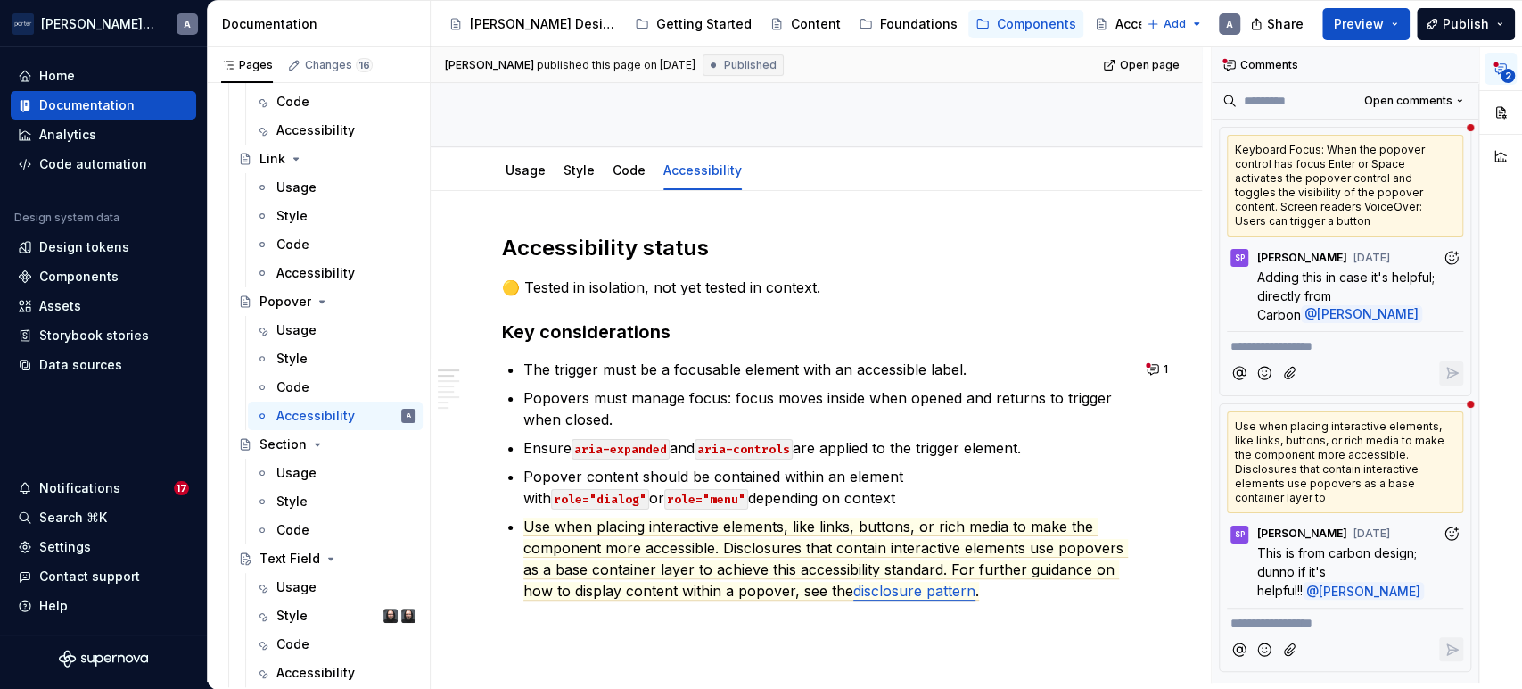
scroll to position [330, 0]
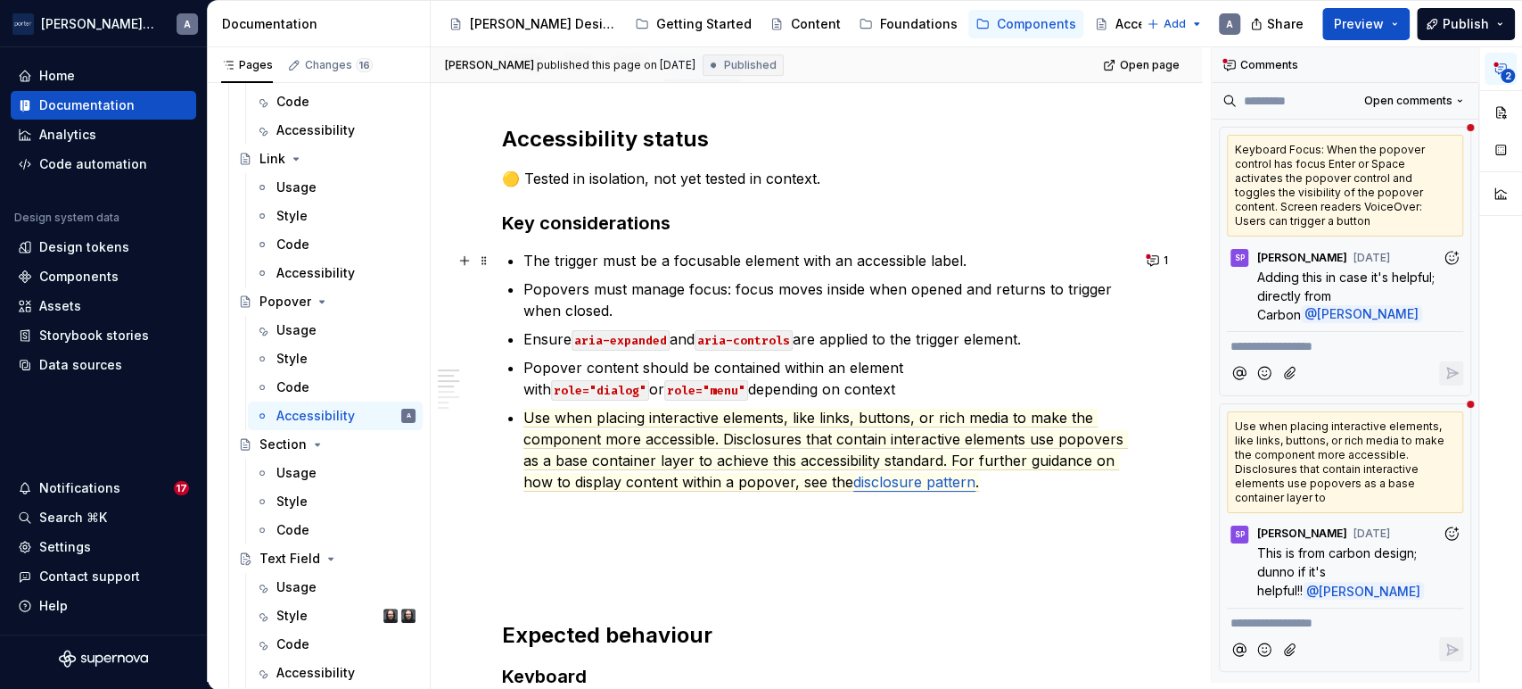
click at [635, 255] on p "The trigger must be a focusable element with an accessible label." at bounding box center [827, 260] width 607 height 21
click at [854, 272] on ul "The trigger must be a focusable element with an accessible label. Popovers must…" at bounding box center [827, 371] width 607 height 243
click at [869, 314] on p "Popovers must manage focus: focus moves inside when opened and returns to trigg…" at bounding box center [827, 299] width 607 height 43
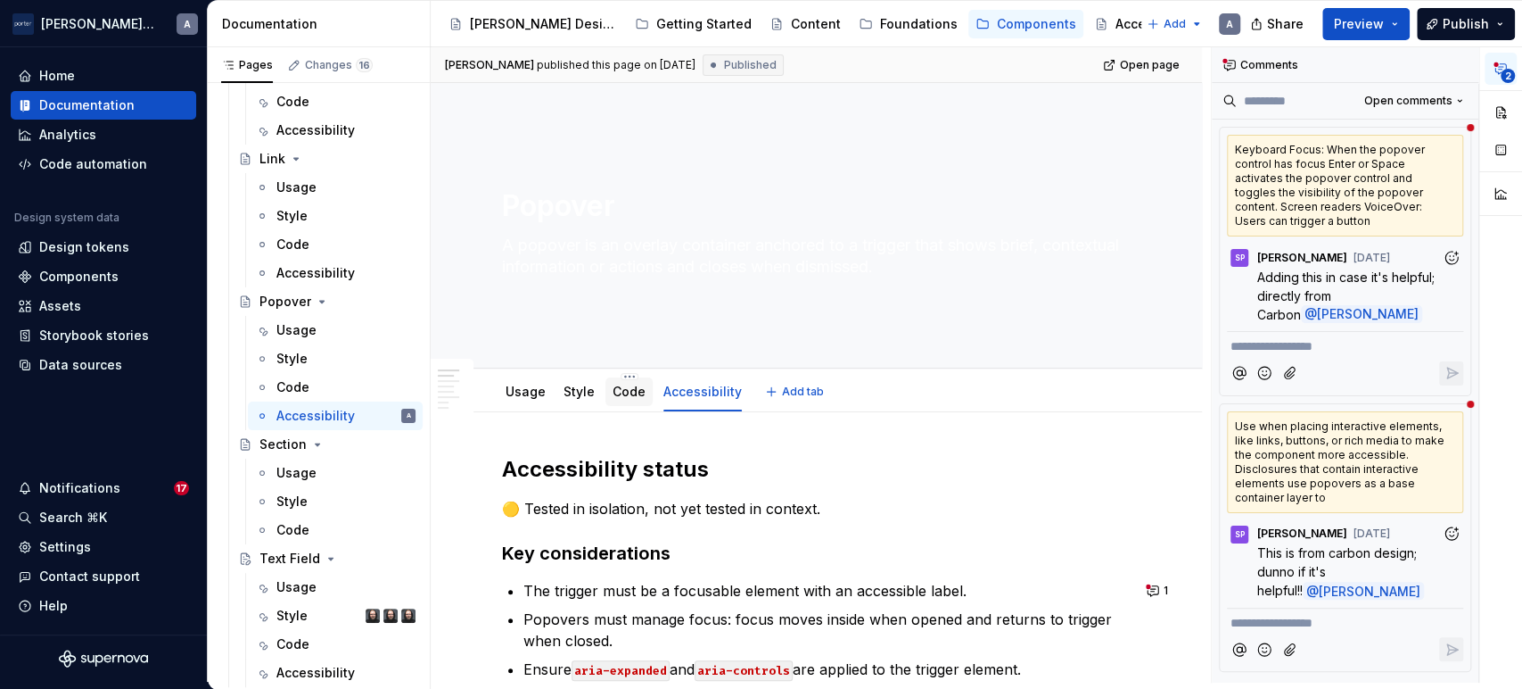
click at [628, 391] on link "Code" at bounding box center [629, 391] width 33 height 15
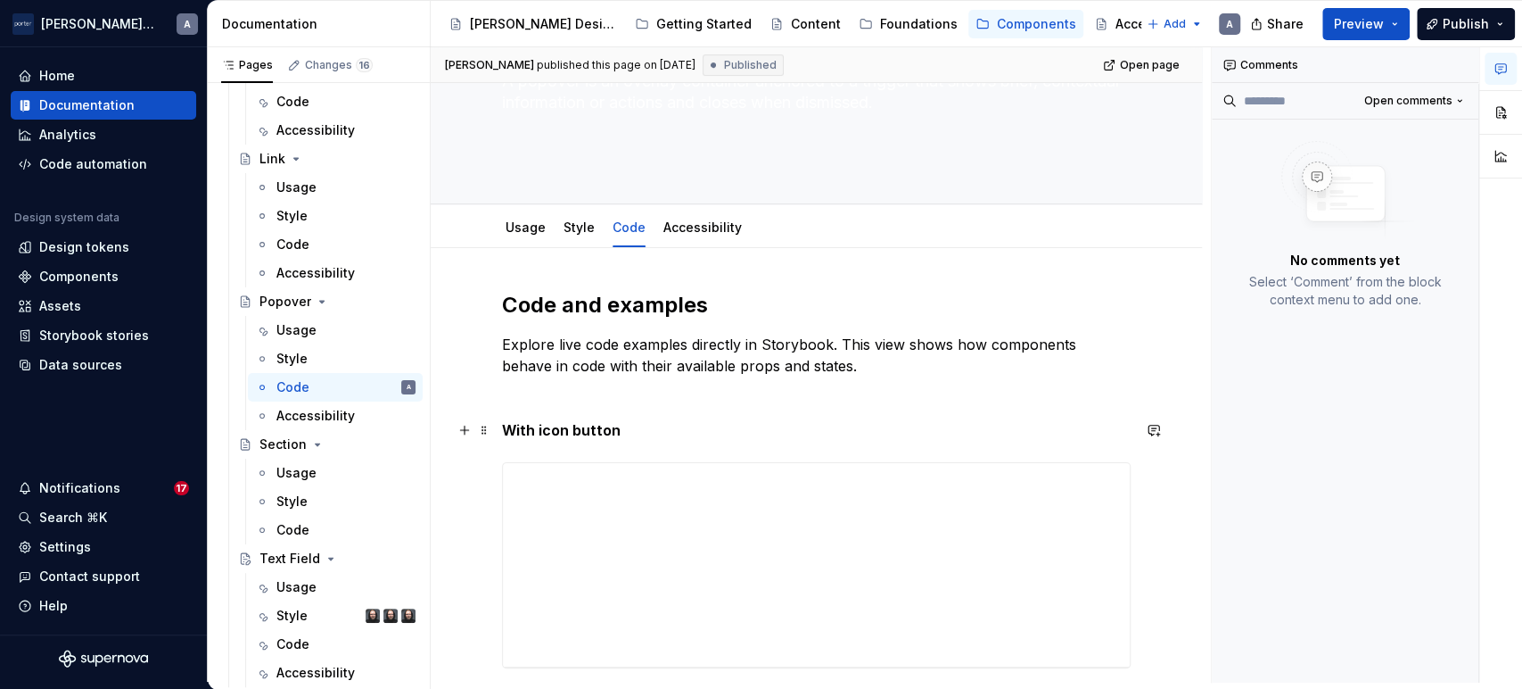
scroll to position [660, 0]
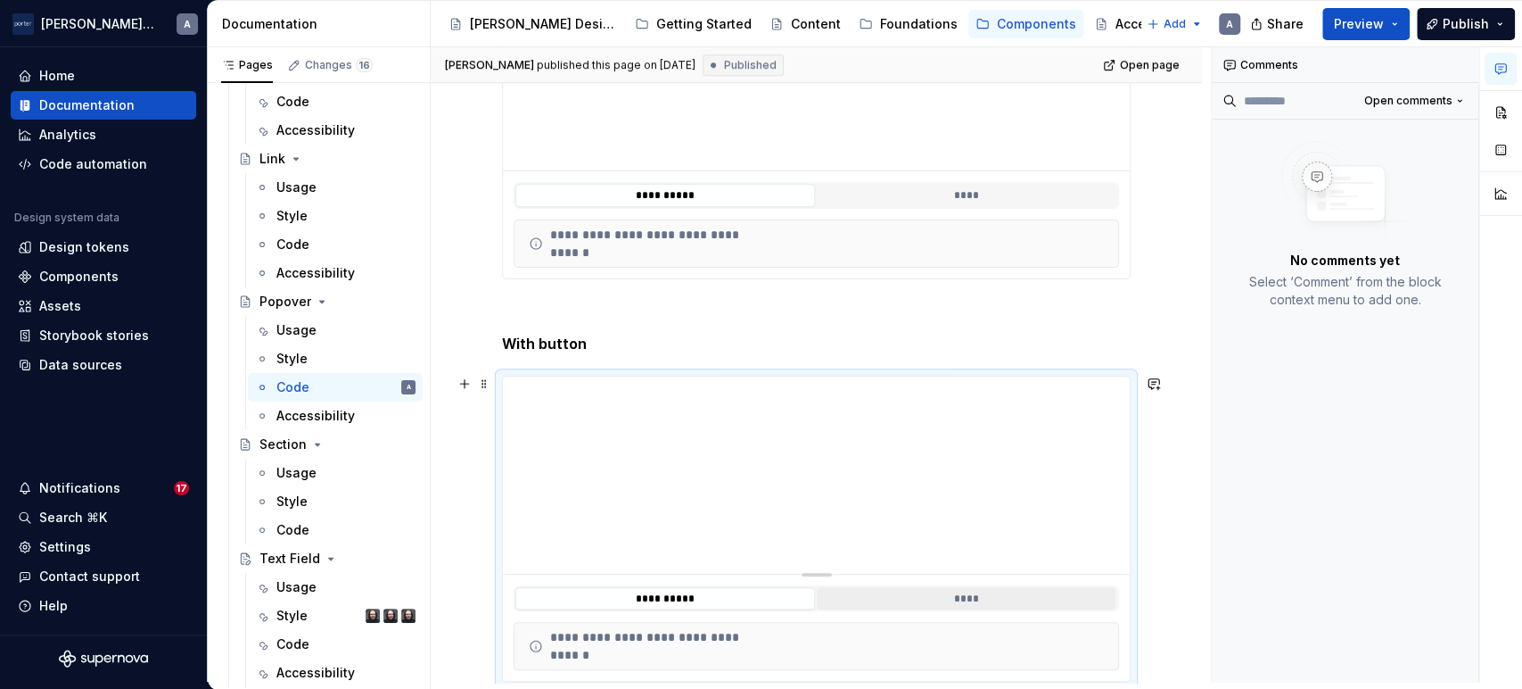
click at [932, 593] on button "****" at bounding box center [967, 598] width 300 height 23
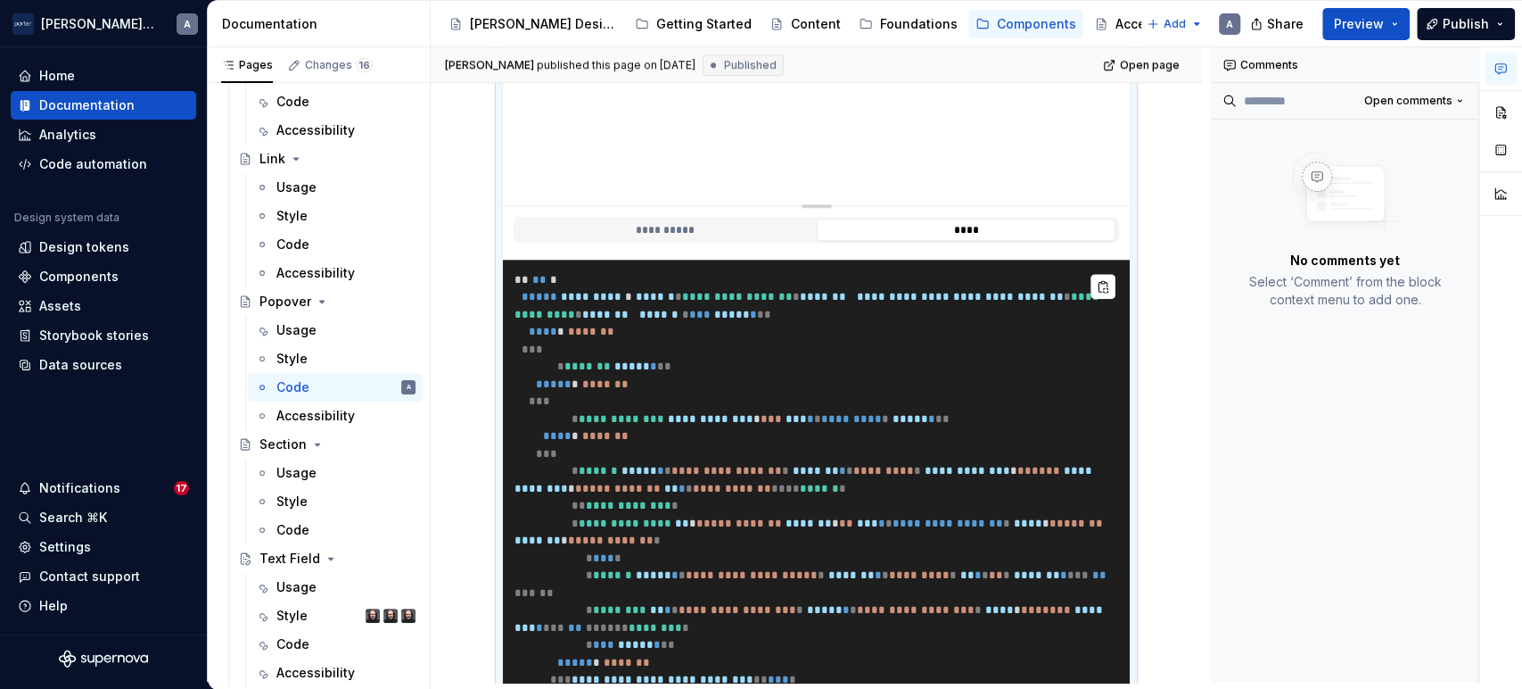
scroll to position [887, 0]
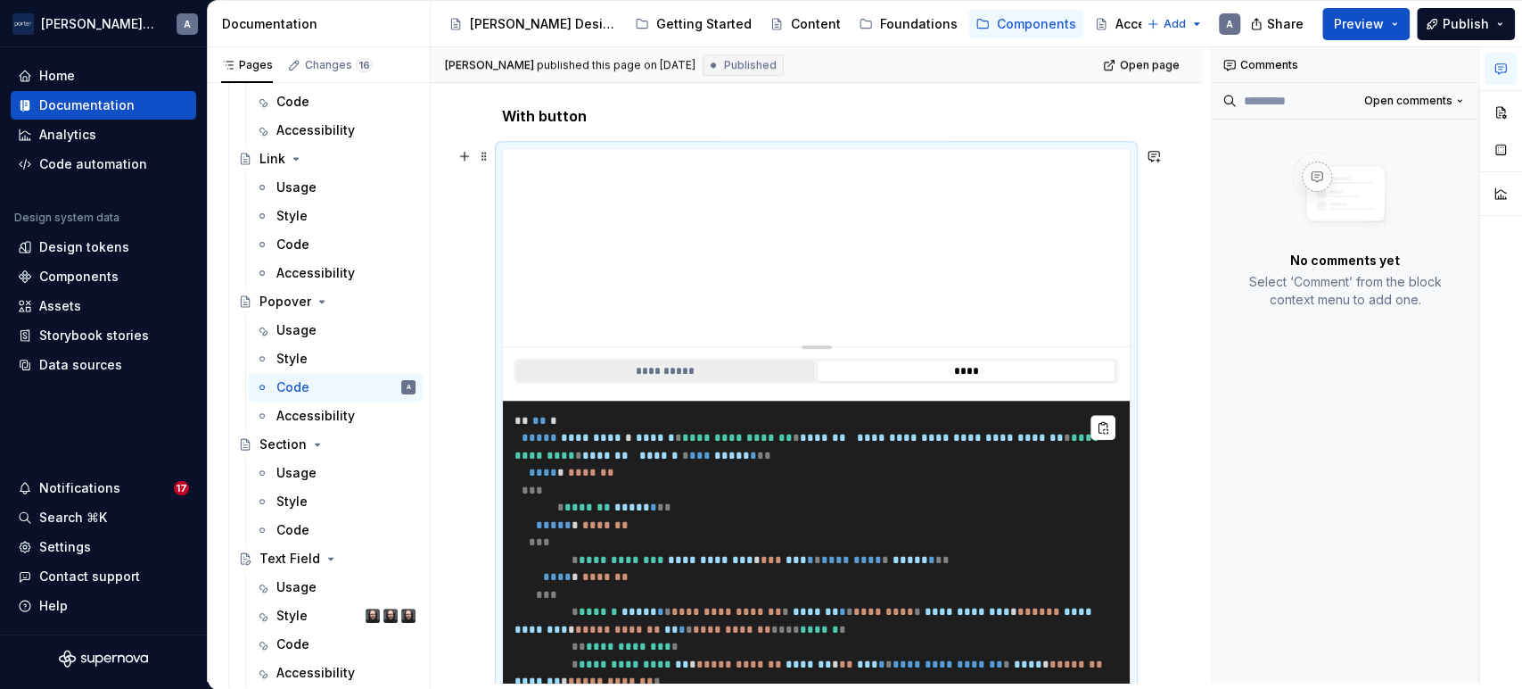
click at [637, 365] on button "**********" at bounding box center [665, 370] width 300 height 23
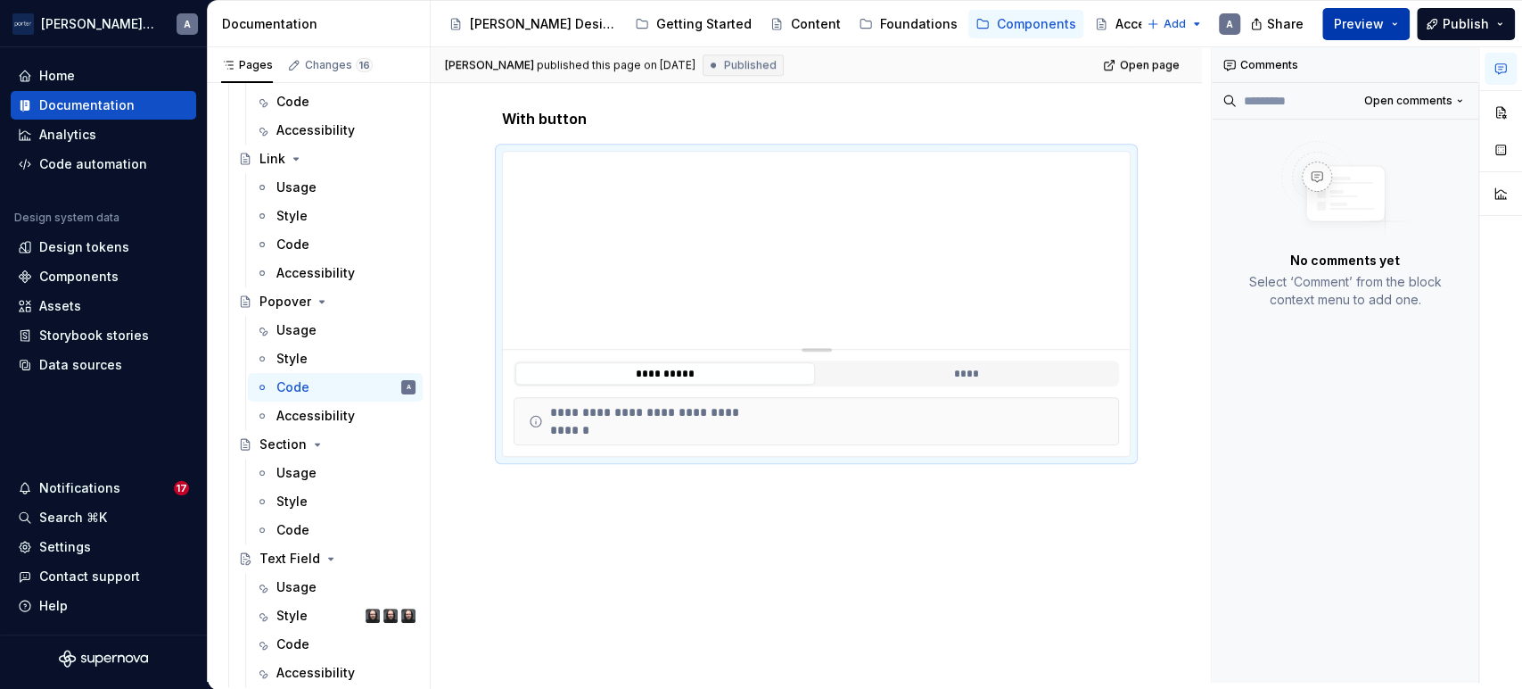
click at [1335, 29] on button "Preview" at bounding box center [1366, 24] width 87 height 32
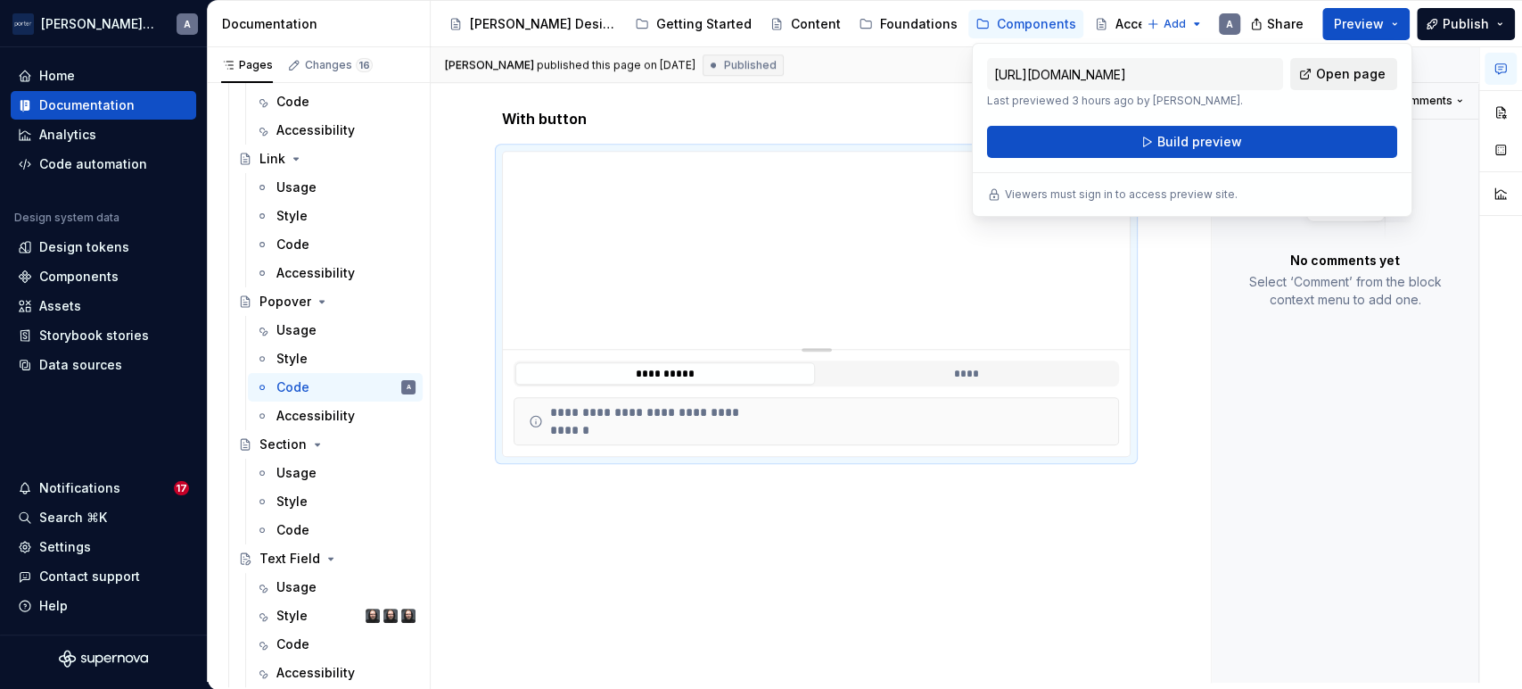
click at [1308, 74] on link "Open page" at bounding box center [1344, 74] width 107 height 32
click at [643, 600] on div "**********" at bounding box center [816, 106] width 771 height 1158
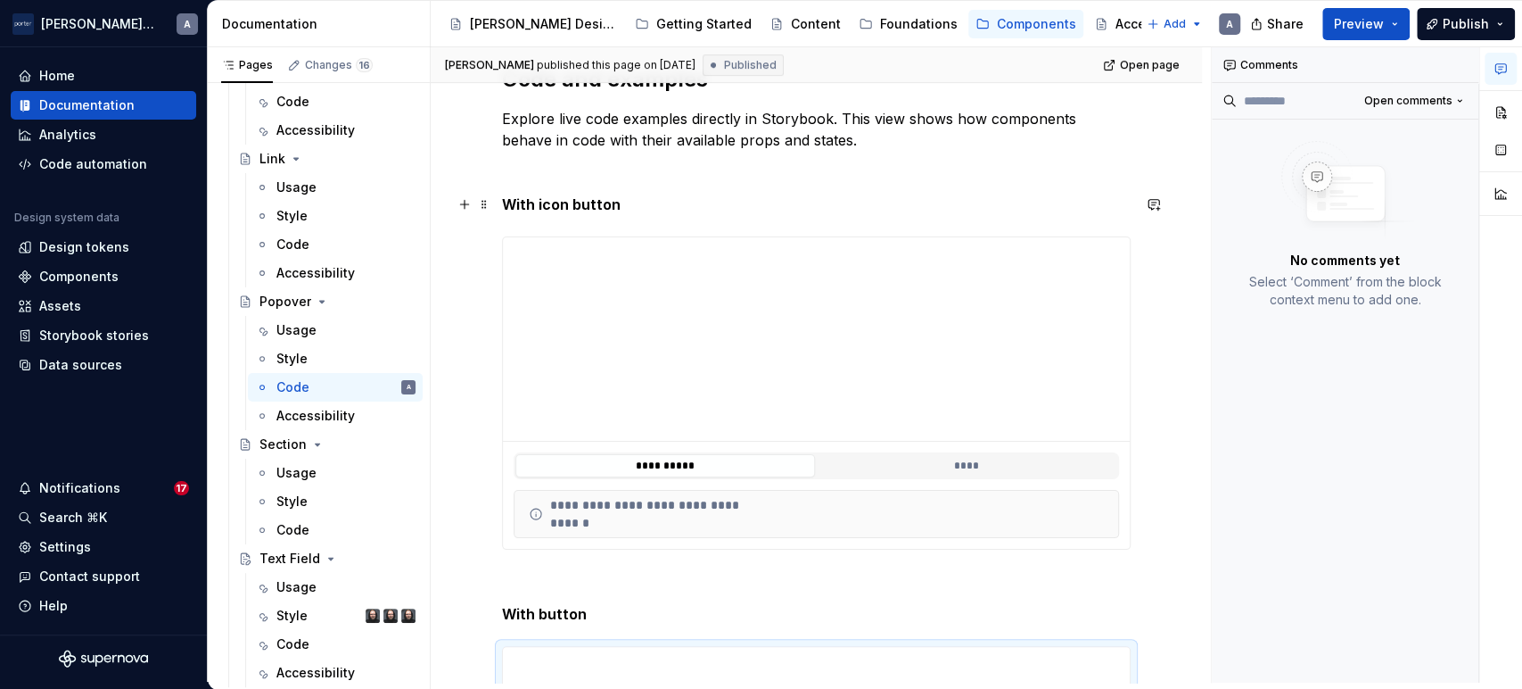
scroll to position [0, 0]
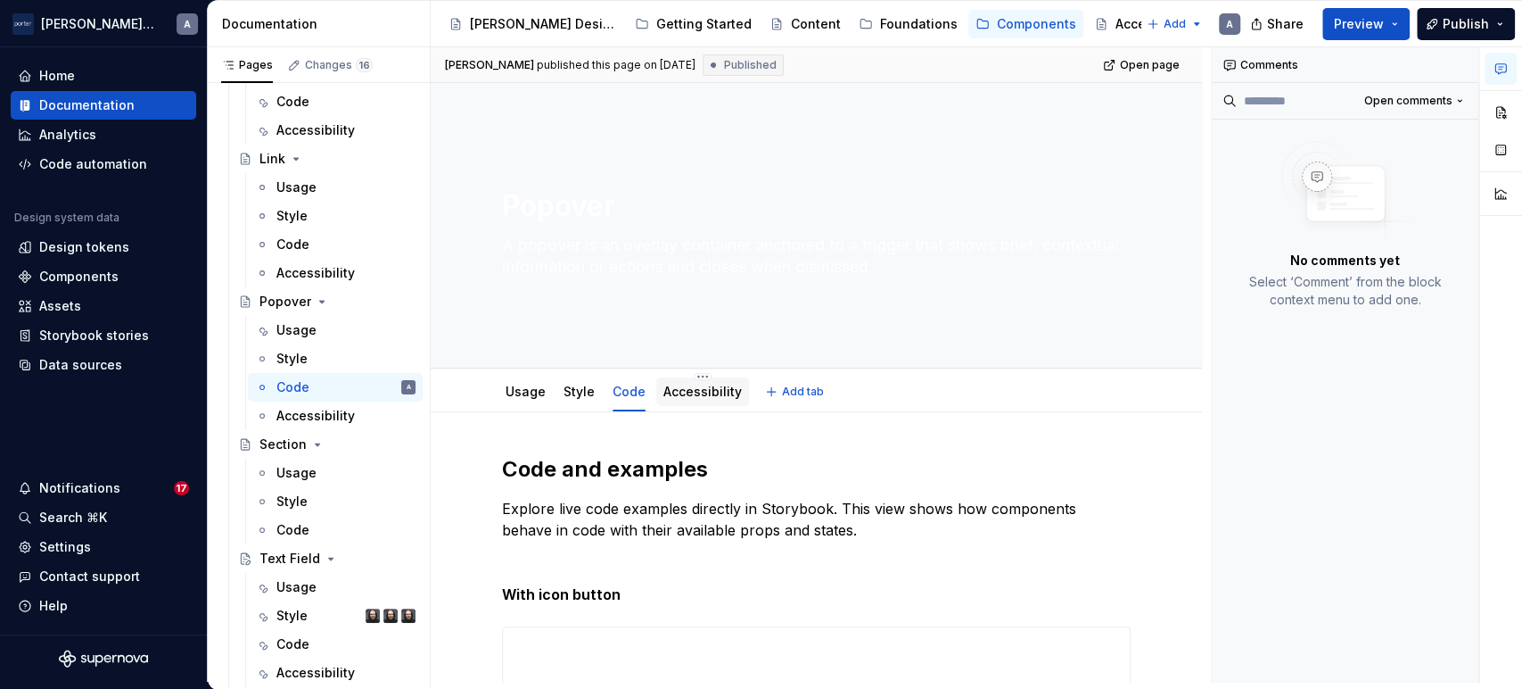
click at [670, 377] on div "Accessibility" at bounding box center [702, 391] width 93 height 29
click at [629, 385] on link "Code" at bounding box center [629, 391] width 33 height 15
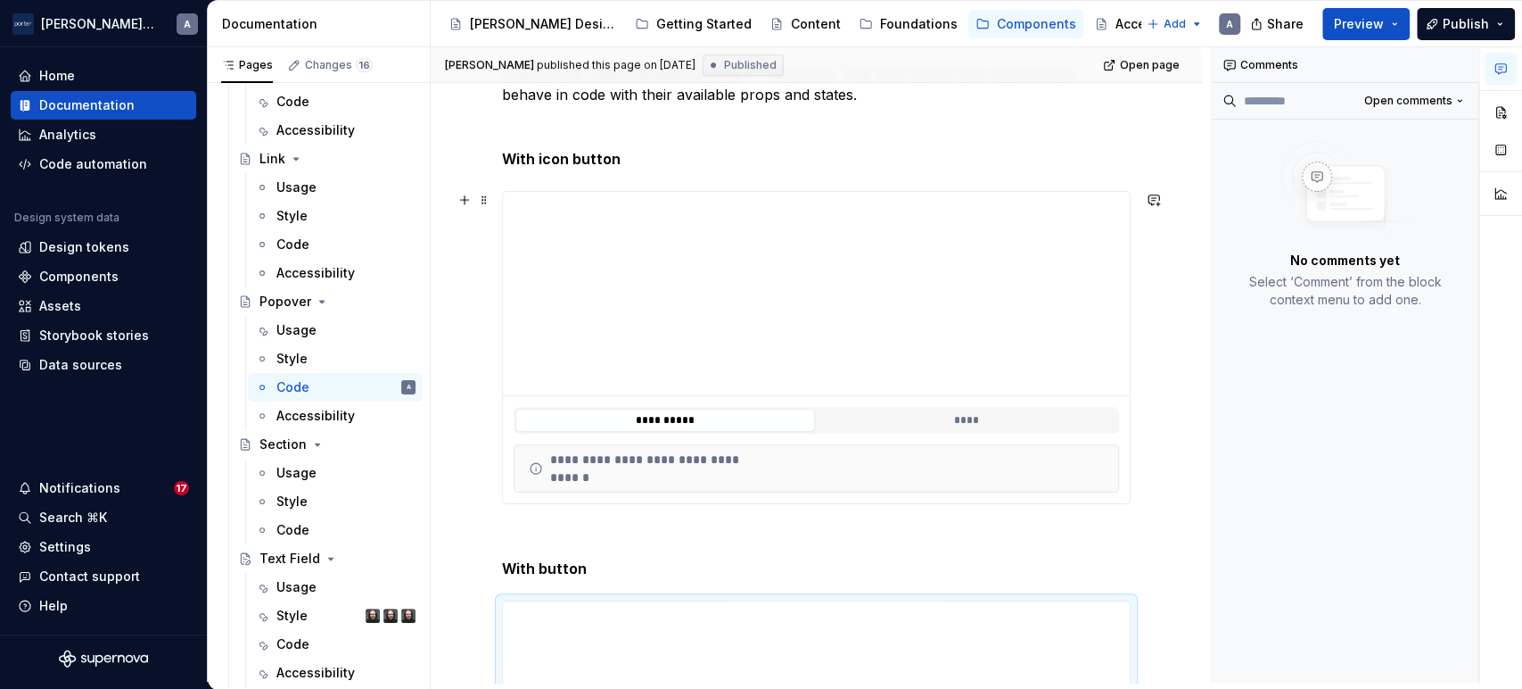
scroll to position [495, 0]
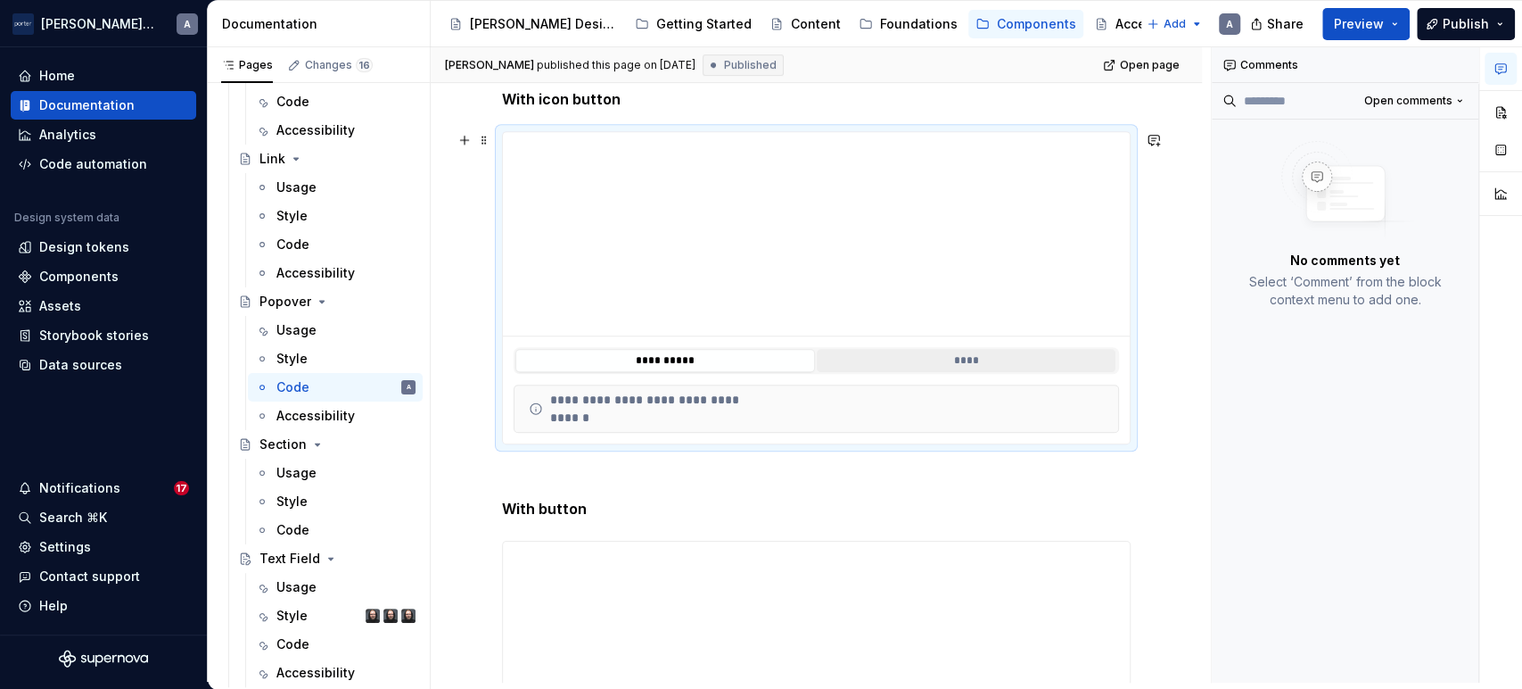
click at [901, 350] on button "****" at bounding box center [967, 360] width 300 height 23
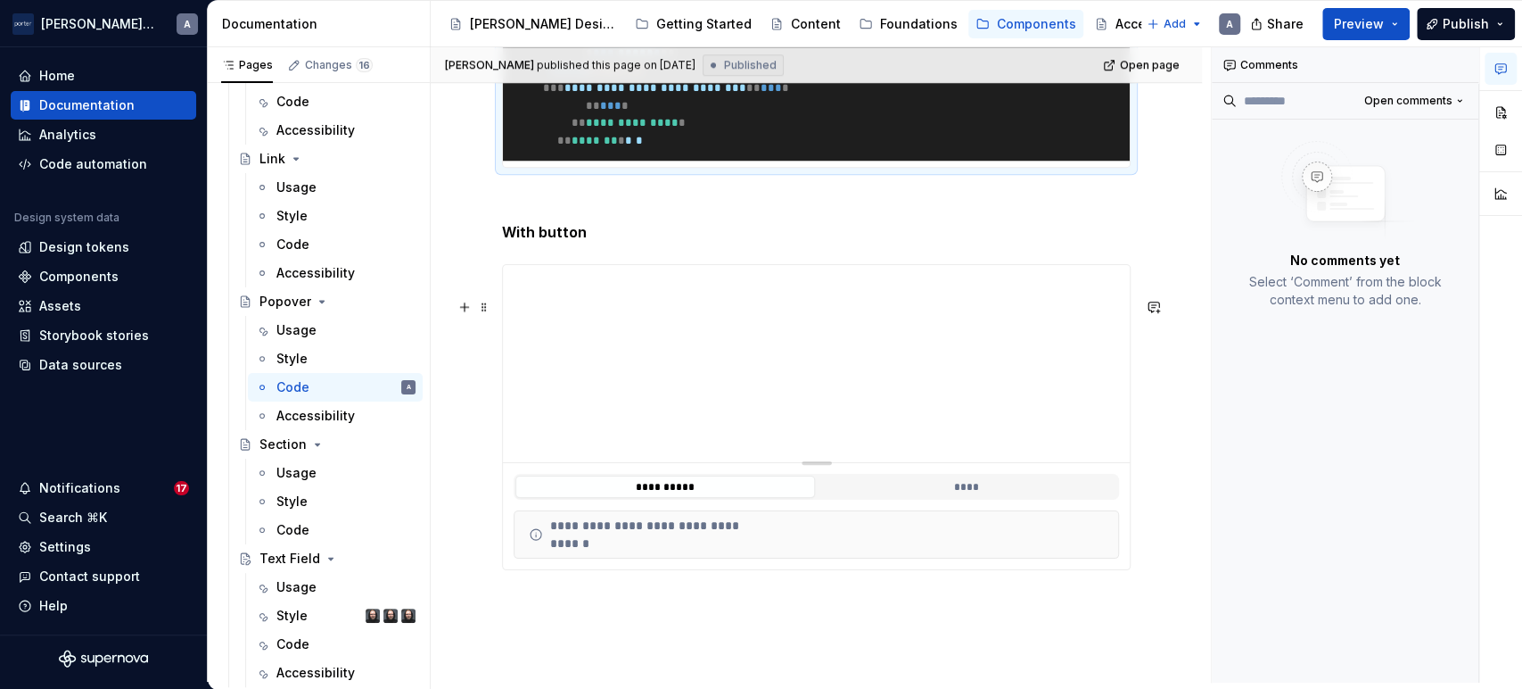
scroll to position [1156, 0]
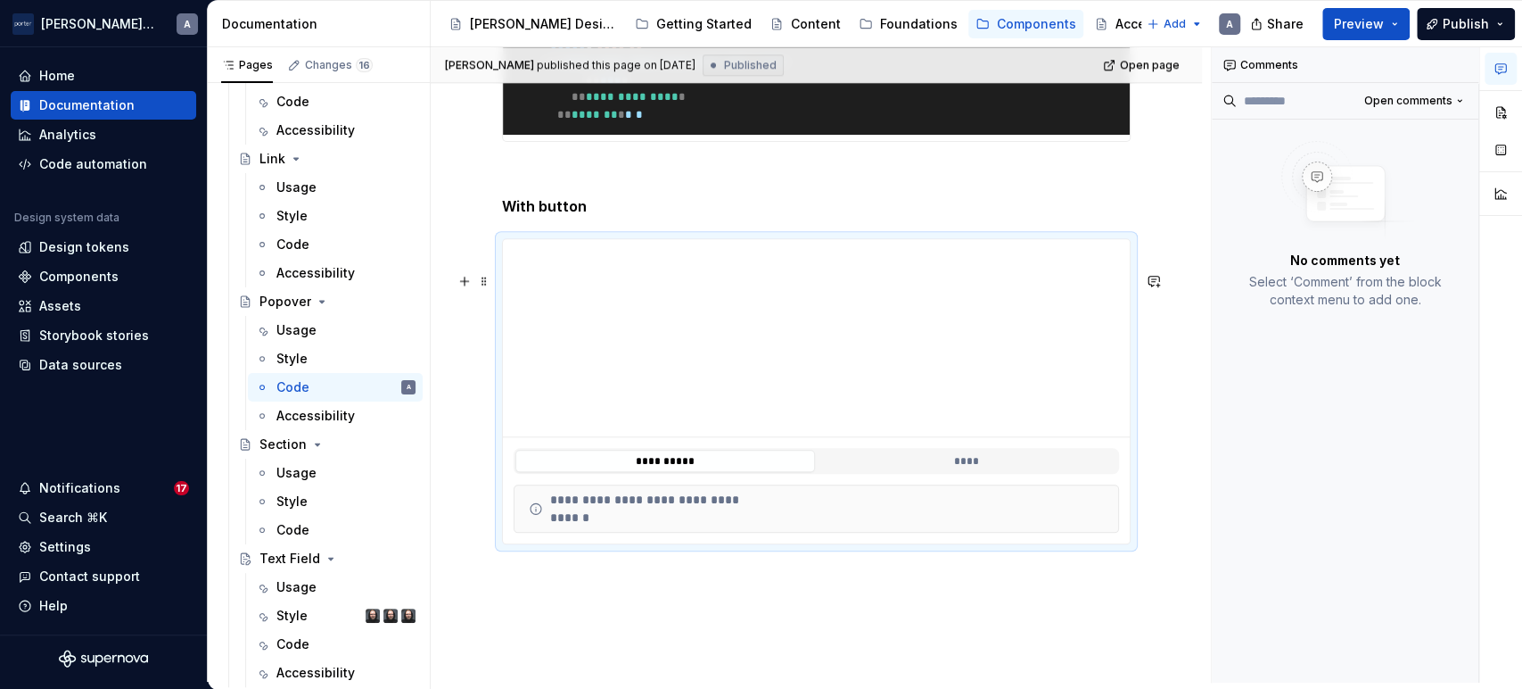
click at [899, 485] on div "**********" at bounding box center [816, 461] width 627 height 48
click at [908, 473] on button "****" at bounding box center [967, 460] width 300 height 23
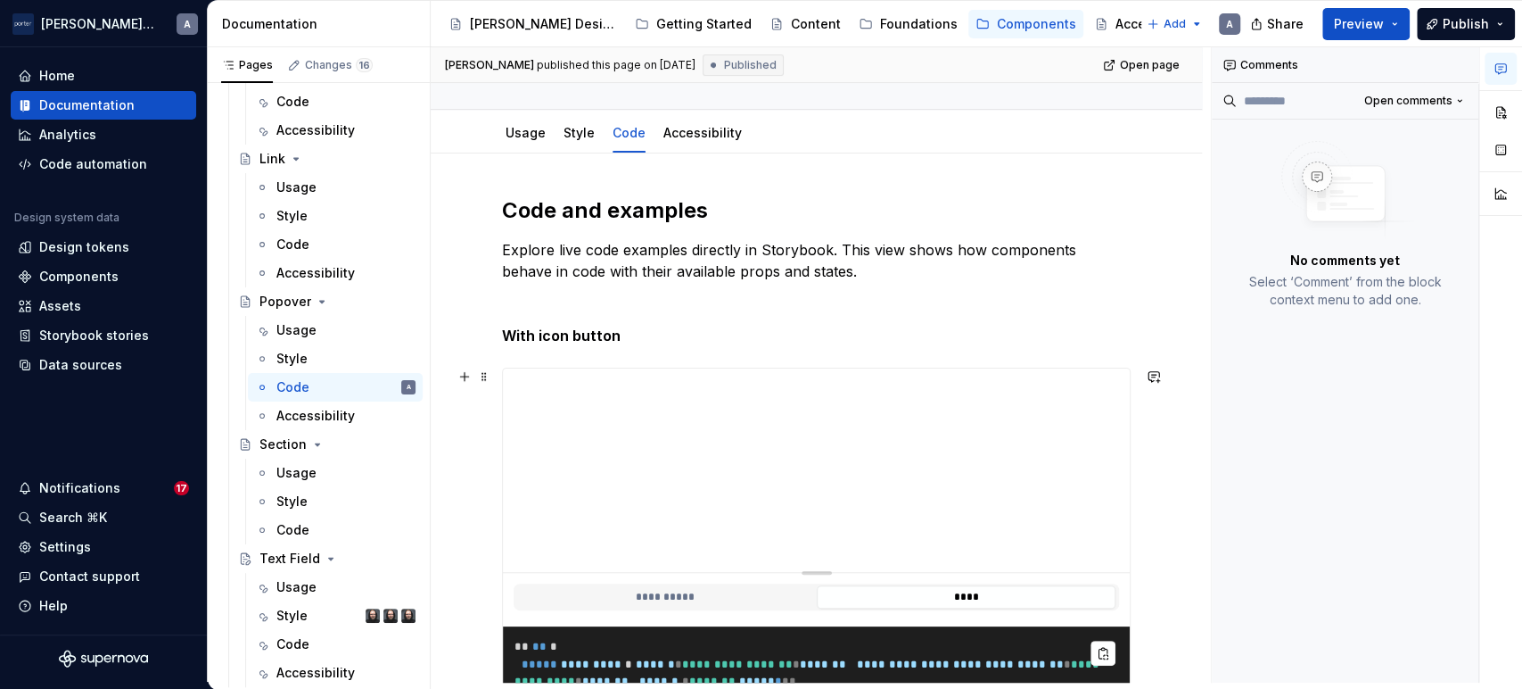
scroll to position [0, 0]
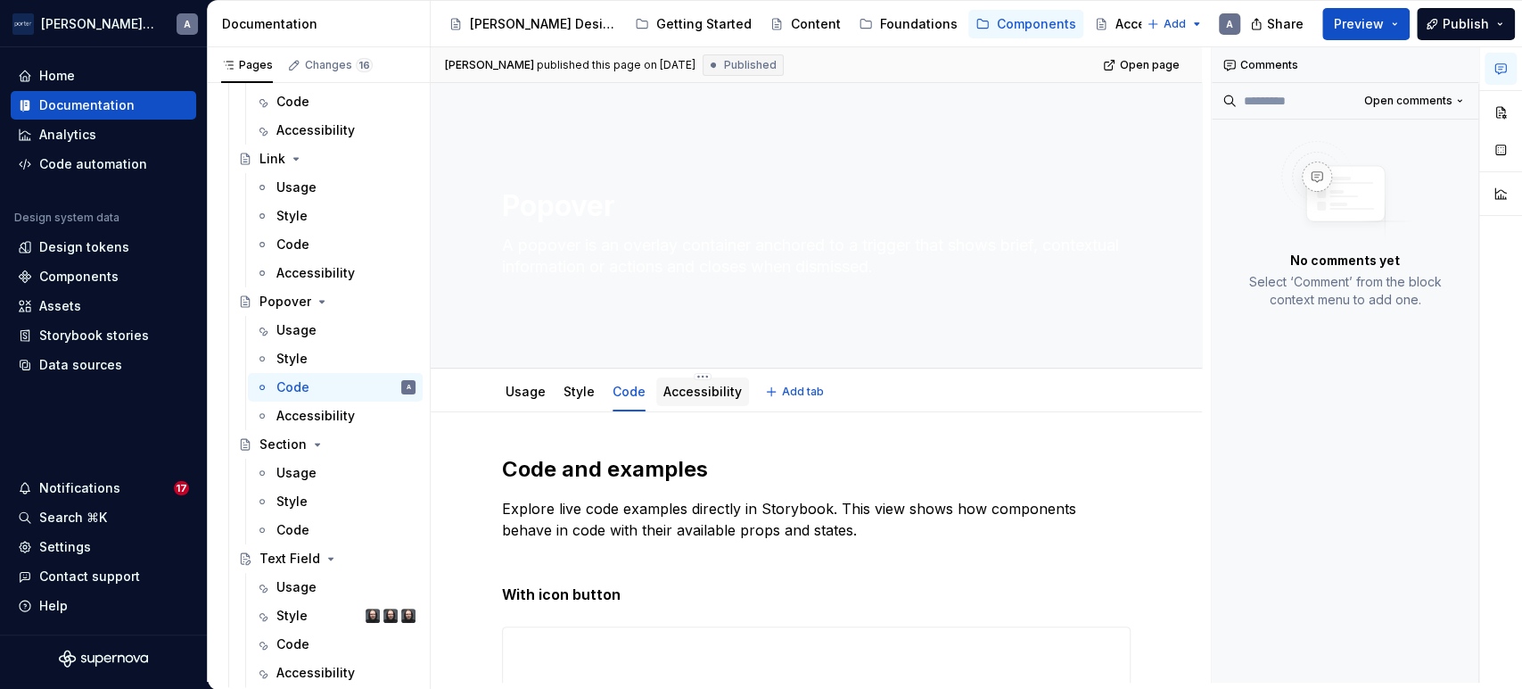
click at [700, 388] on link "Accessibility" at bounding box center [703, 391] width 78 height 15
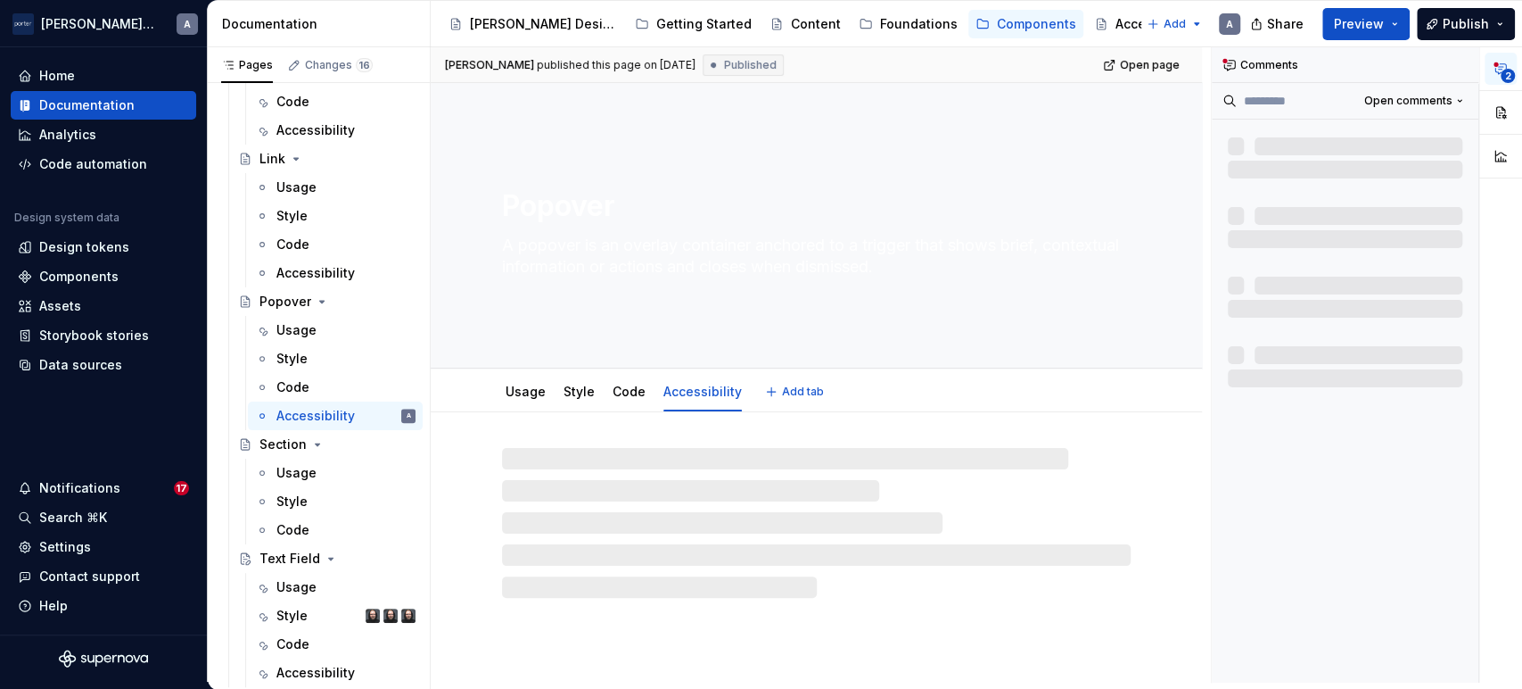
click at [700, 388] on link "Accessibility" at bounding box center [703, 391] width 78 height 15
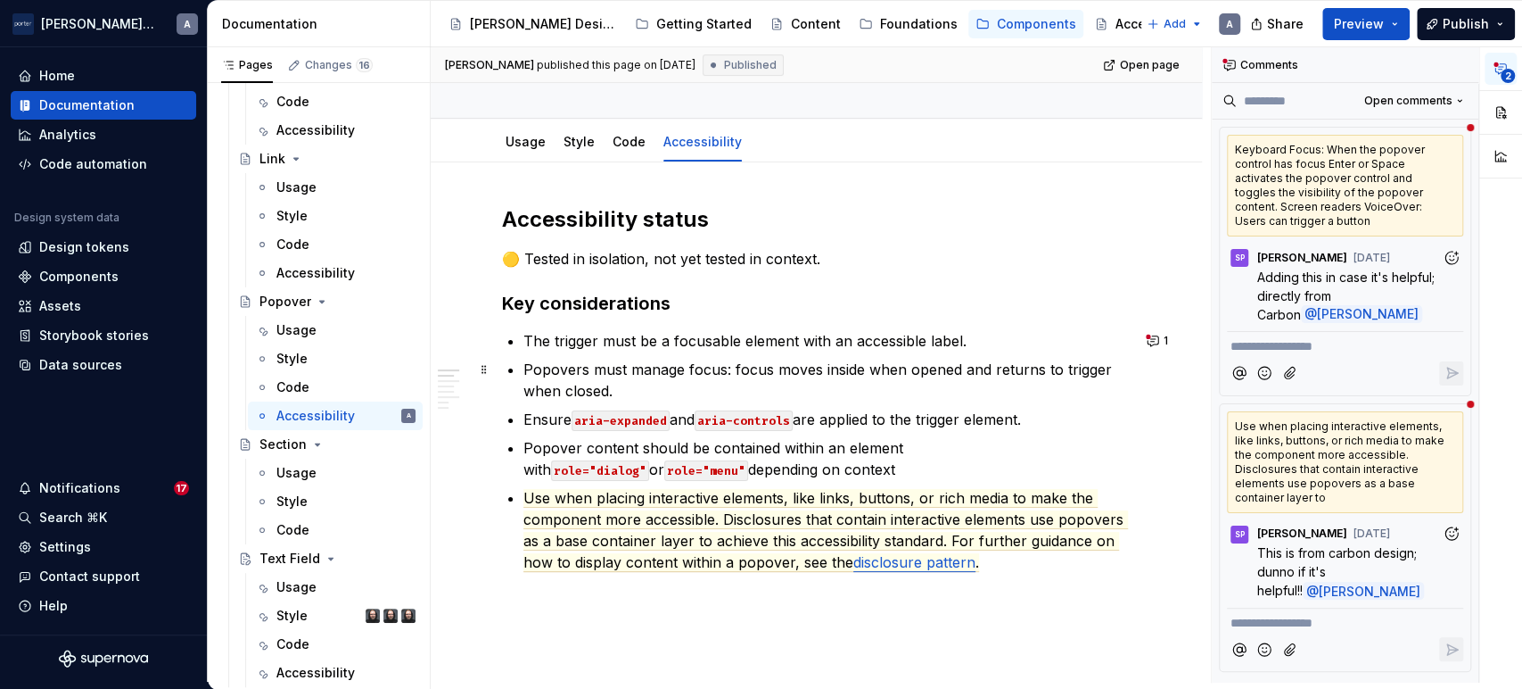
scroll to position [330, 0]
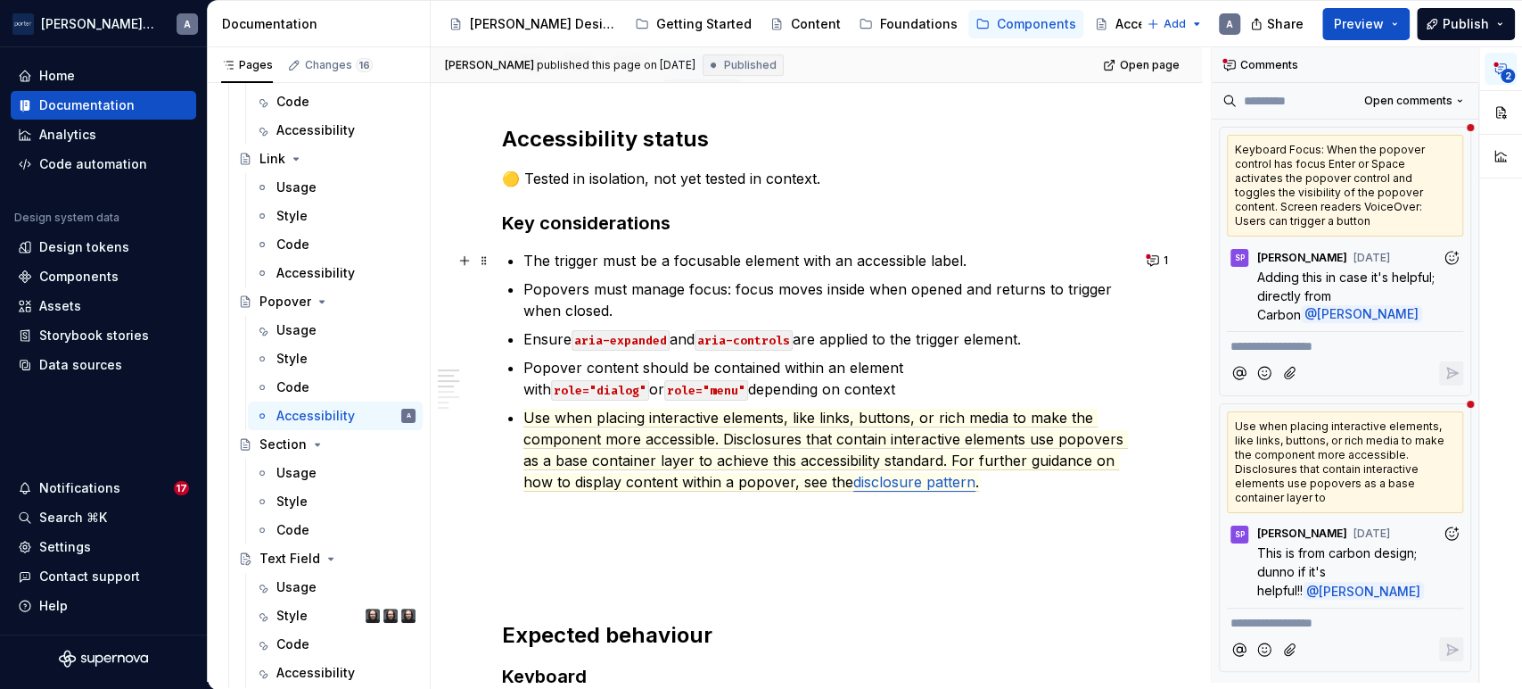
click at [862, 259] on p "The trigger must be a focusable element with an accessible label." at bounding box center [827, 260] width 607 height 21
click at [977, 257] on p "The trigger must be a focusable element with an accessible label." at bounding box center [827, 260] width 607 height 21
click at [665, 312] on p "Popovers must manage focus: focus moves inside when opened and returns to trigg…" at bounding box center [827, 299] width 607 height 43
click at [843, 292] on p "Popovers must manage focus: focus moves inside when opened and returns to trigg…" at bounding box center [827, 299] width 607 height 43
click at [1002, 337] on p "Ensure aria-expanded and aria-controls are applied to the trigger element." at bounding box center [827, 338] width 607 height 21
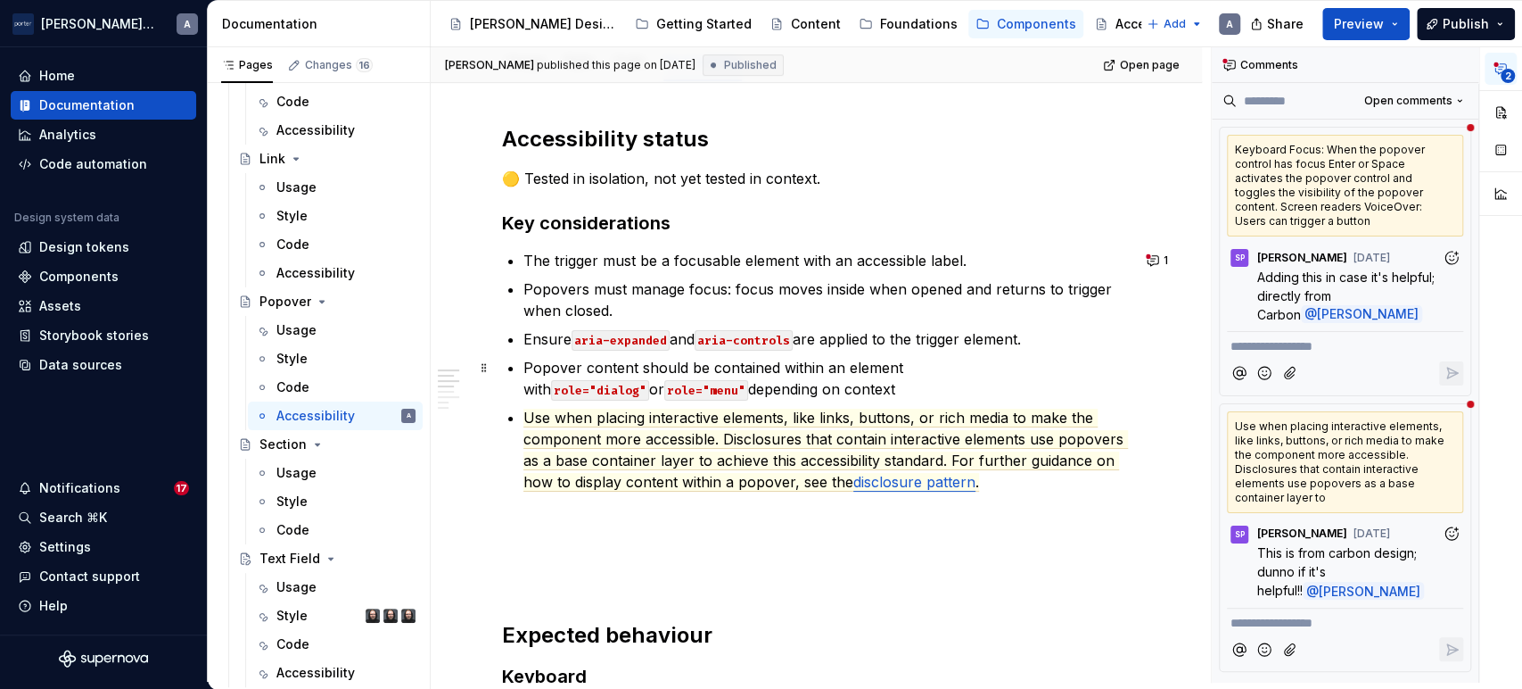
click at [633, 383] on p "Popover content should be contained within an element with role="dialog" or rol…" at bounding box center [827, 378] width 607 height 43
click at [771, 383] on p "Popover content should be contained within an element with role="dialog" or rol…" at bounding box center [827, 378] width 607 height 43
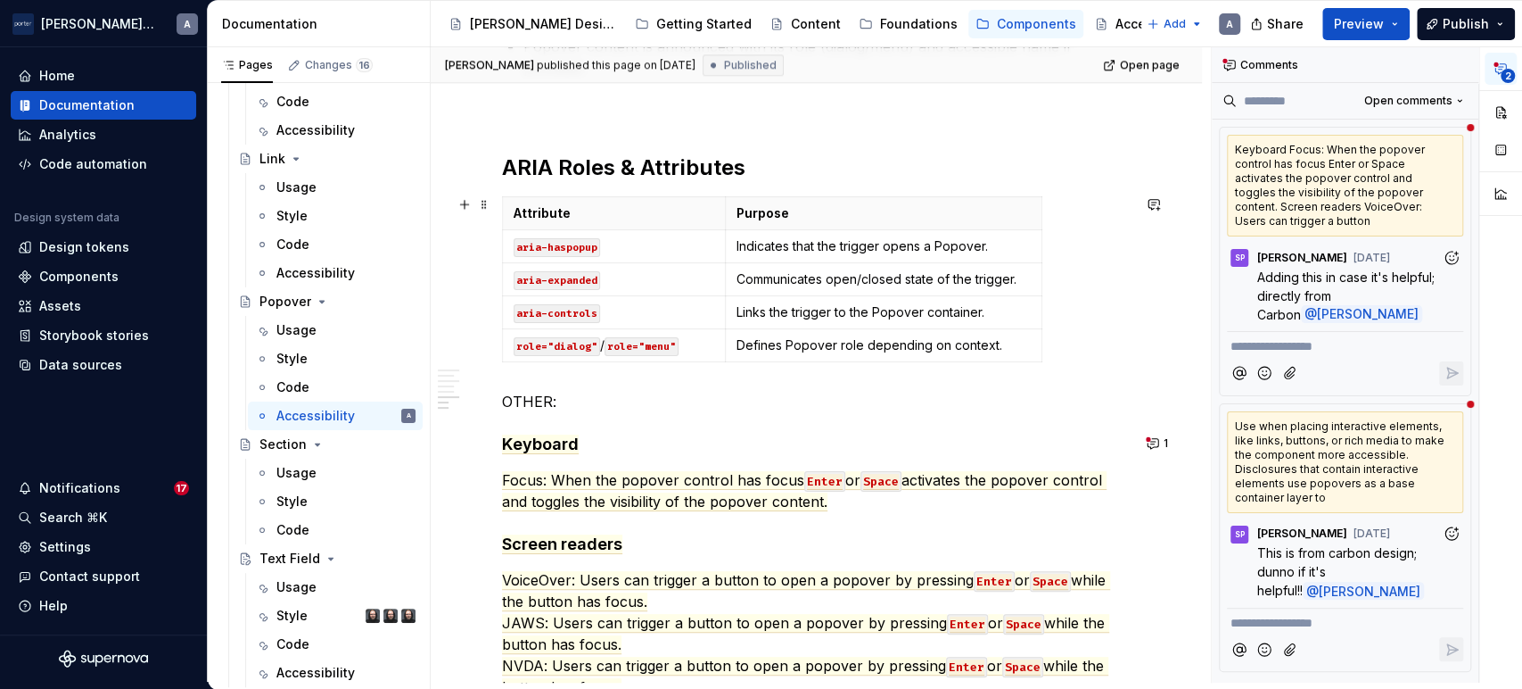
scroll to position [1503, 0]
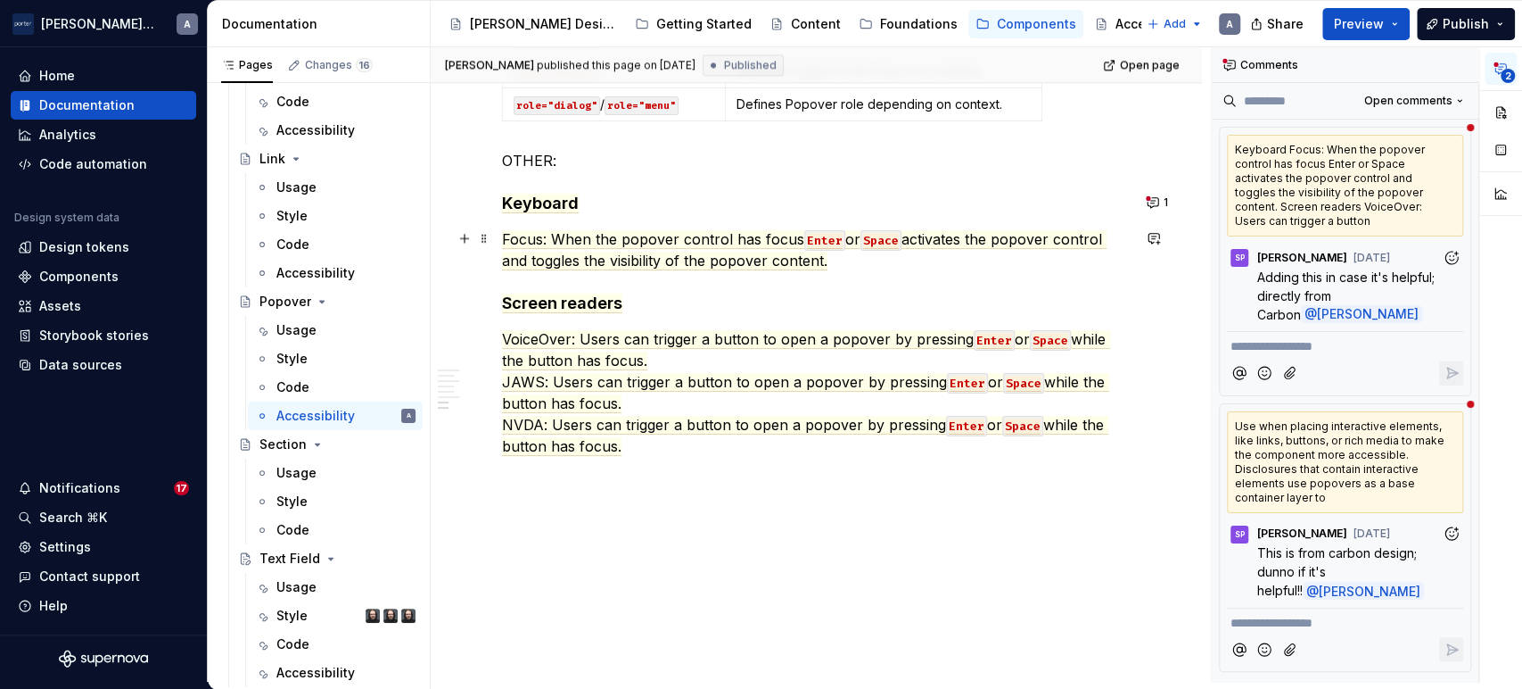
click at [746, 246] on p "Focus: When the popover control has focus Enter or Space activates the popover …" at bounding box center [816, 249] width 629 height 43
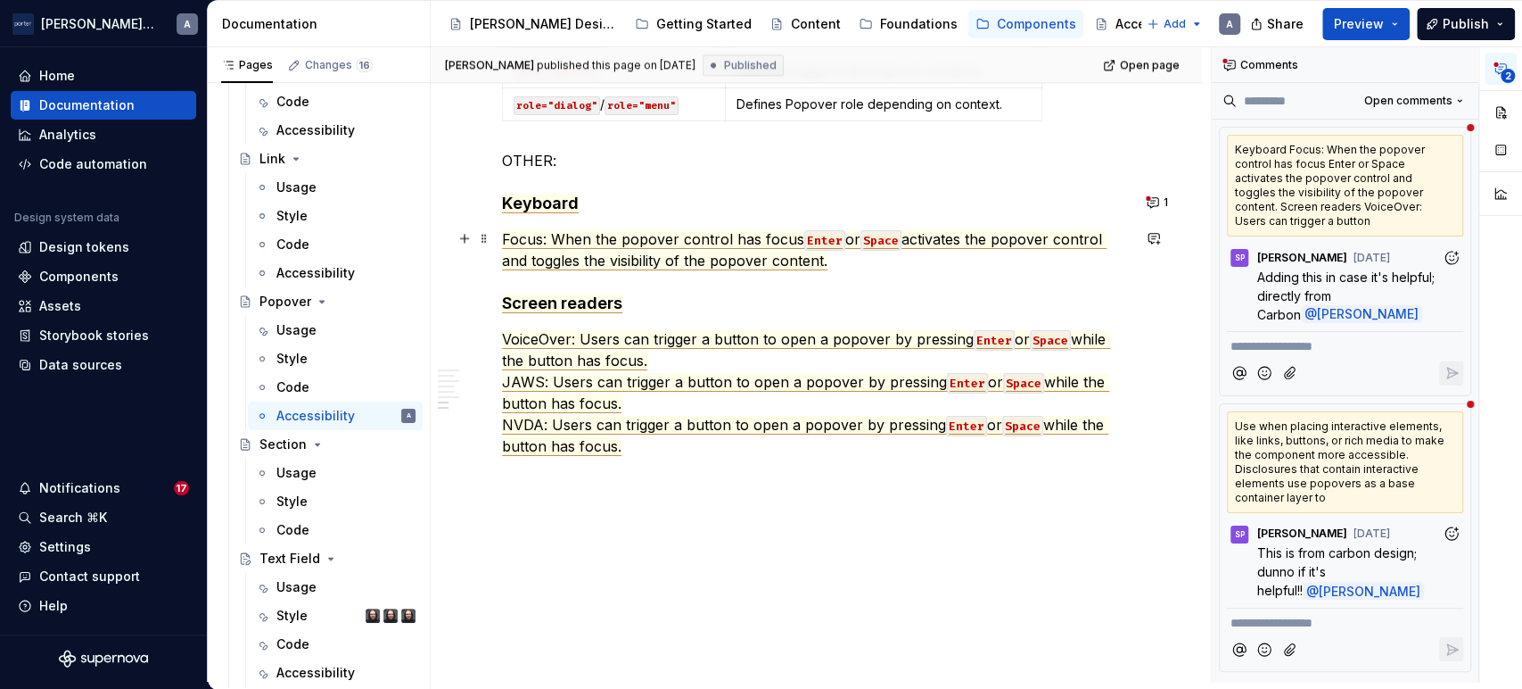
click at [681, 241] on span "Focus: When the popover control has focus" at bounding box center [653, 239] width 302 height 19
click at [1165, 203] on span "1" at bounding box center [1166, 202] width 4 height 14
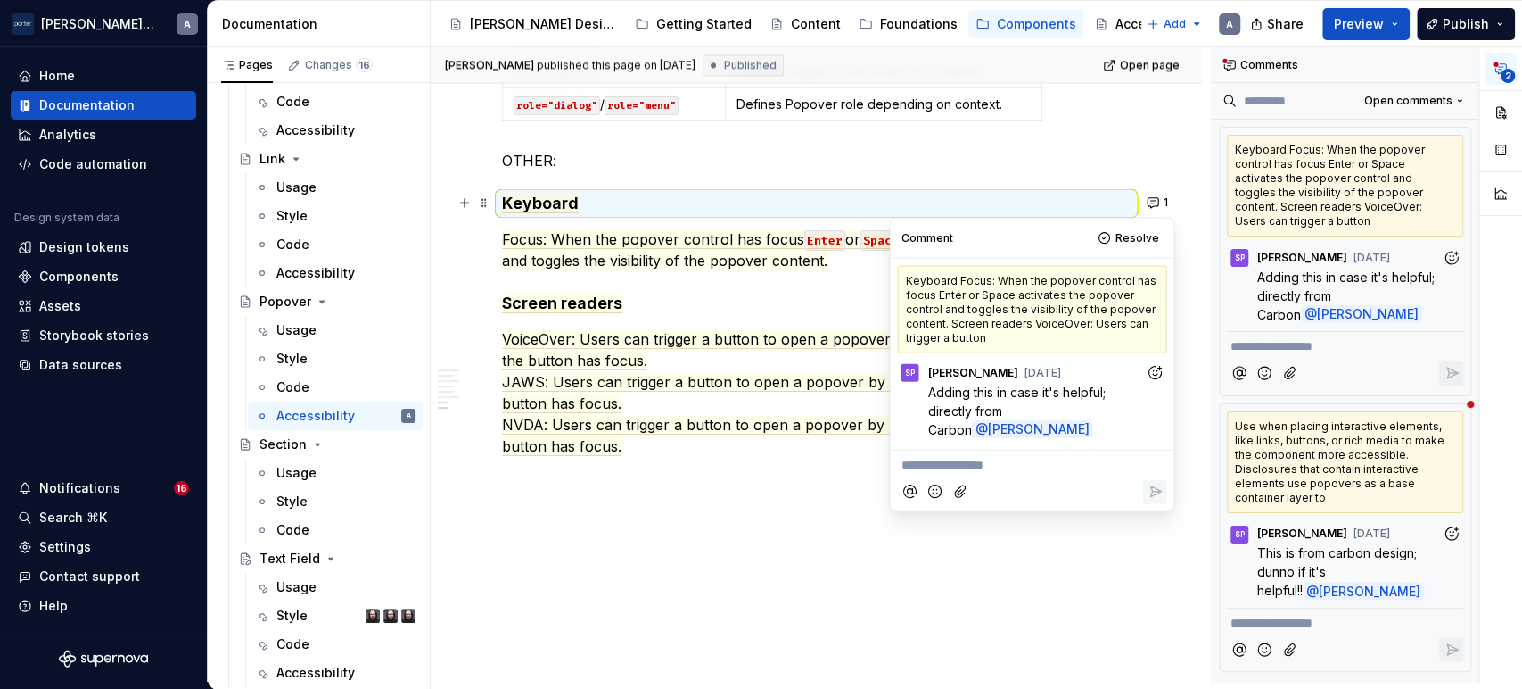
click at [661, 352] on p "VoiceOver: Users can trigger a button to open a popover by pressing Enter or Sp…" at bounding box center [816, 392] width 629 height 128
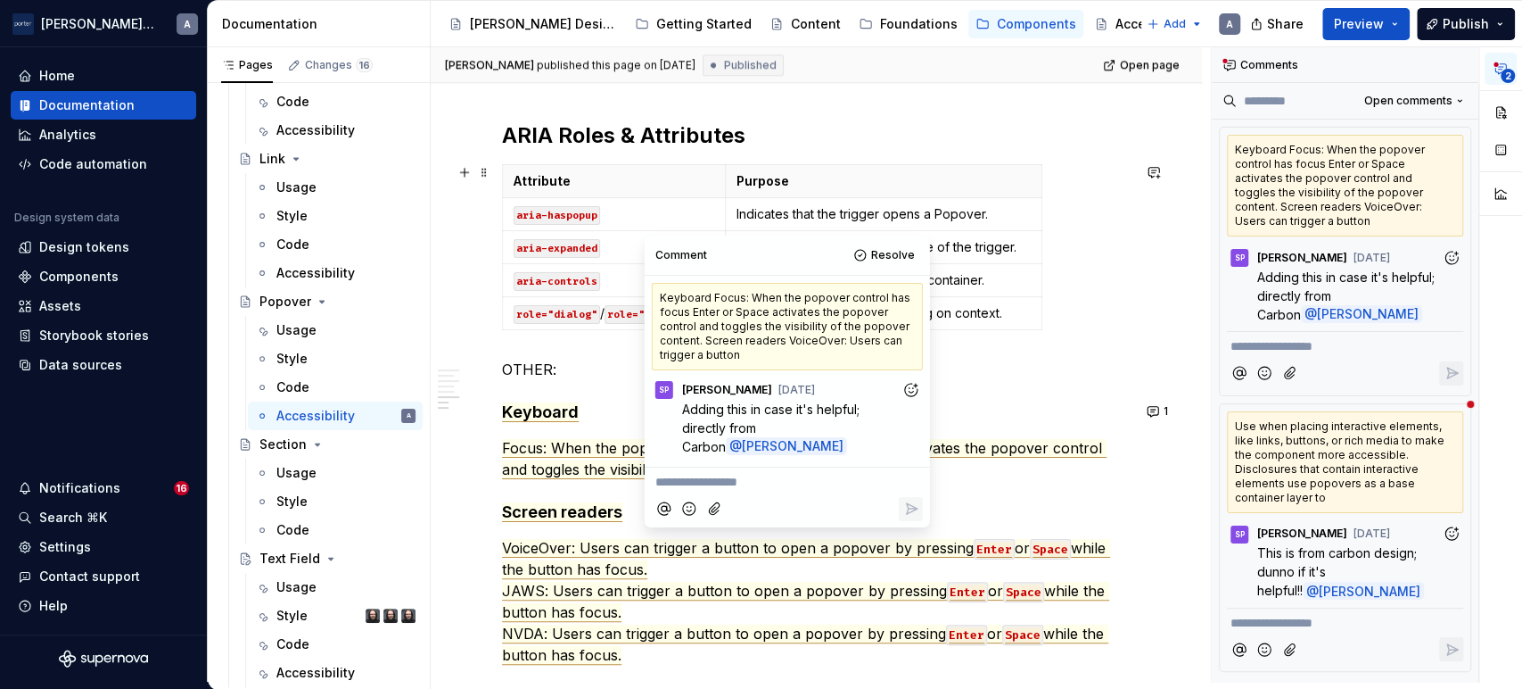
scroll to position [1339, 0]
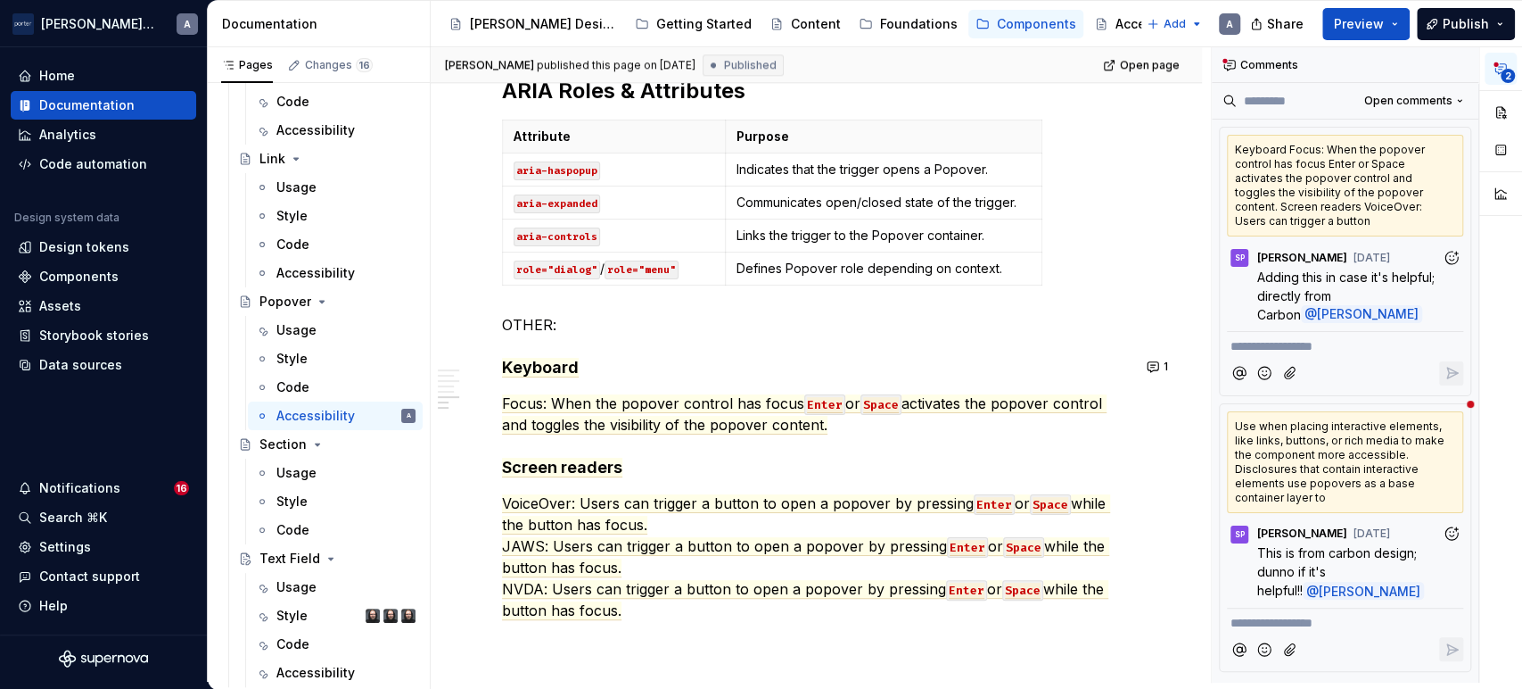
click at [1177, 369] on div "1" at bounding box center [1161, 366] width 38 height 25
click at [1150, 369] on button "1" at bounding box center [1159, 366] width 35 height 25
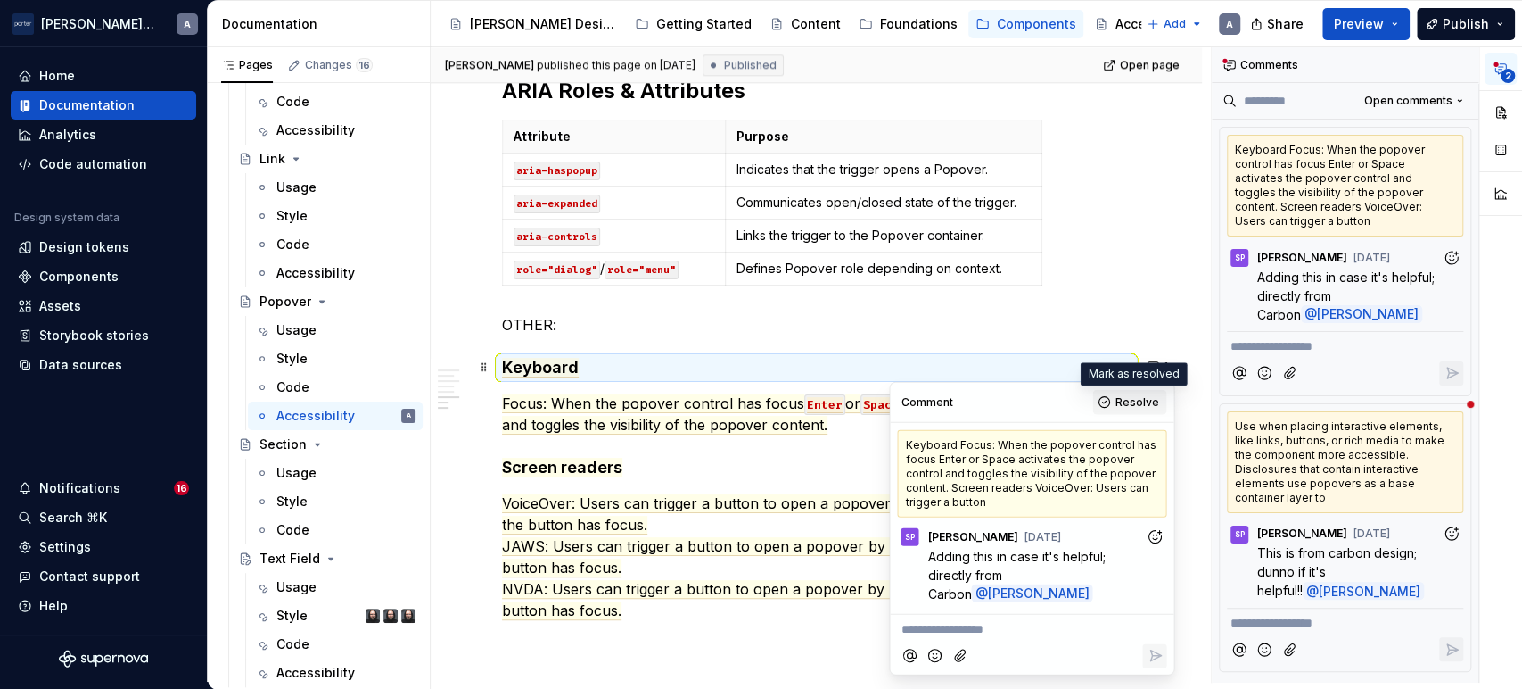
click at [1110, 396] on button "Resolve" at bounding box center [1130, 402] width 74 height 25
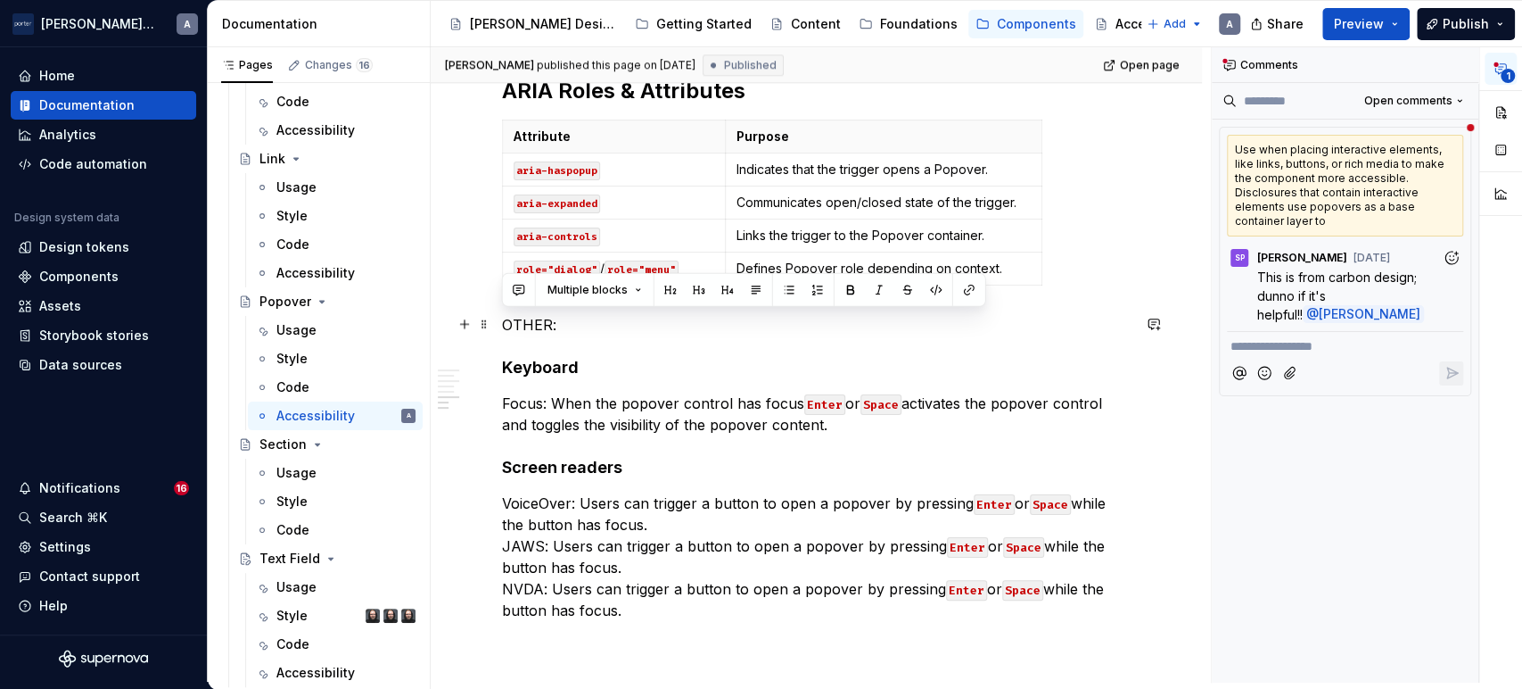
drag, startPoint x: 689, startPoint y: 624, endPoint x: 493, endPoint y: 322, distance: 360.4
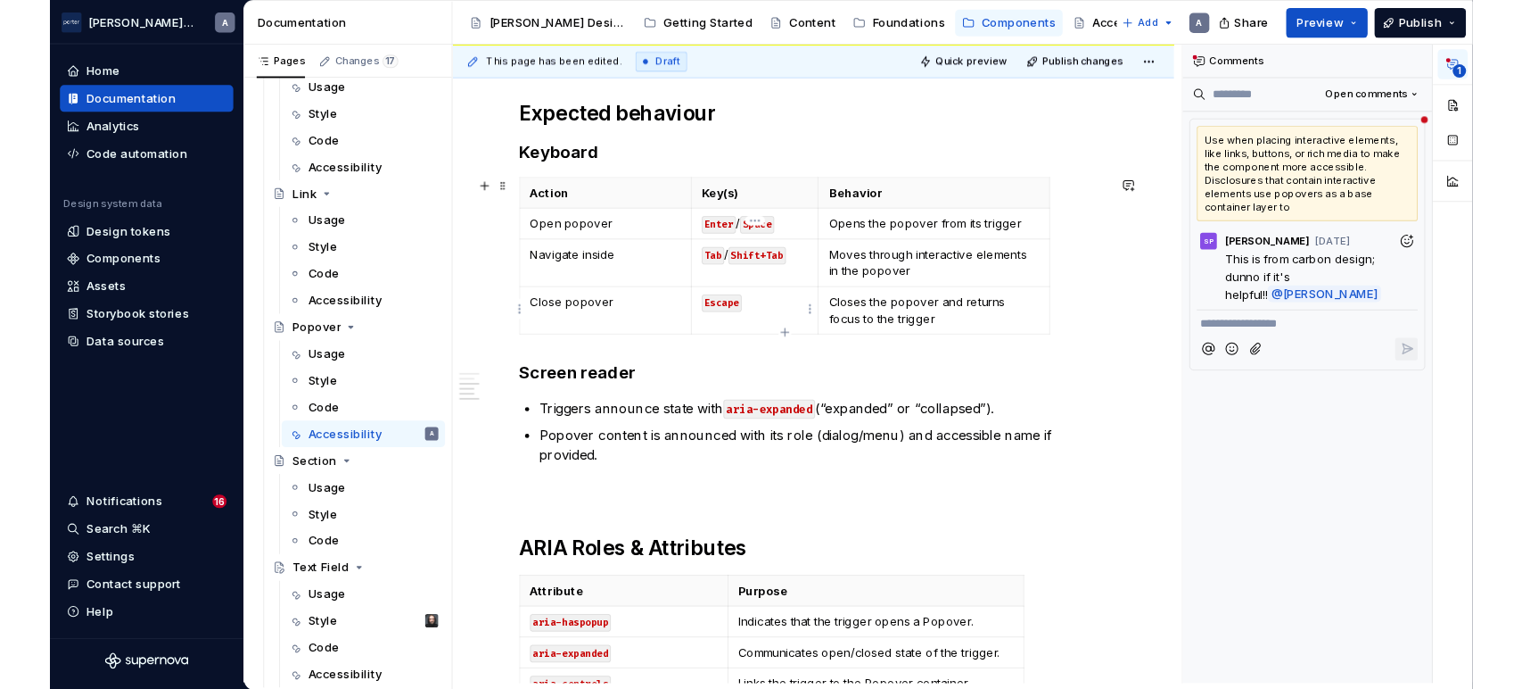
scroll to position [1119, 0]
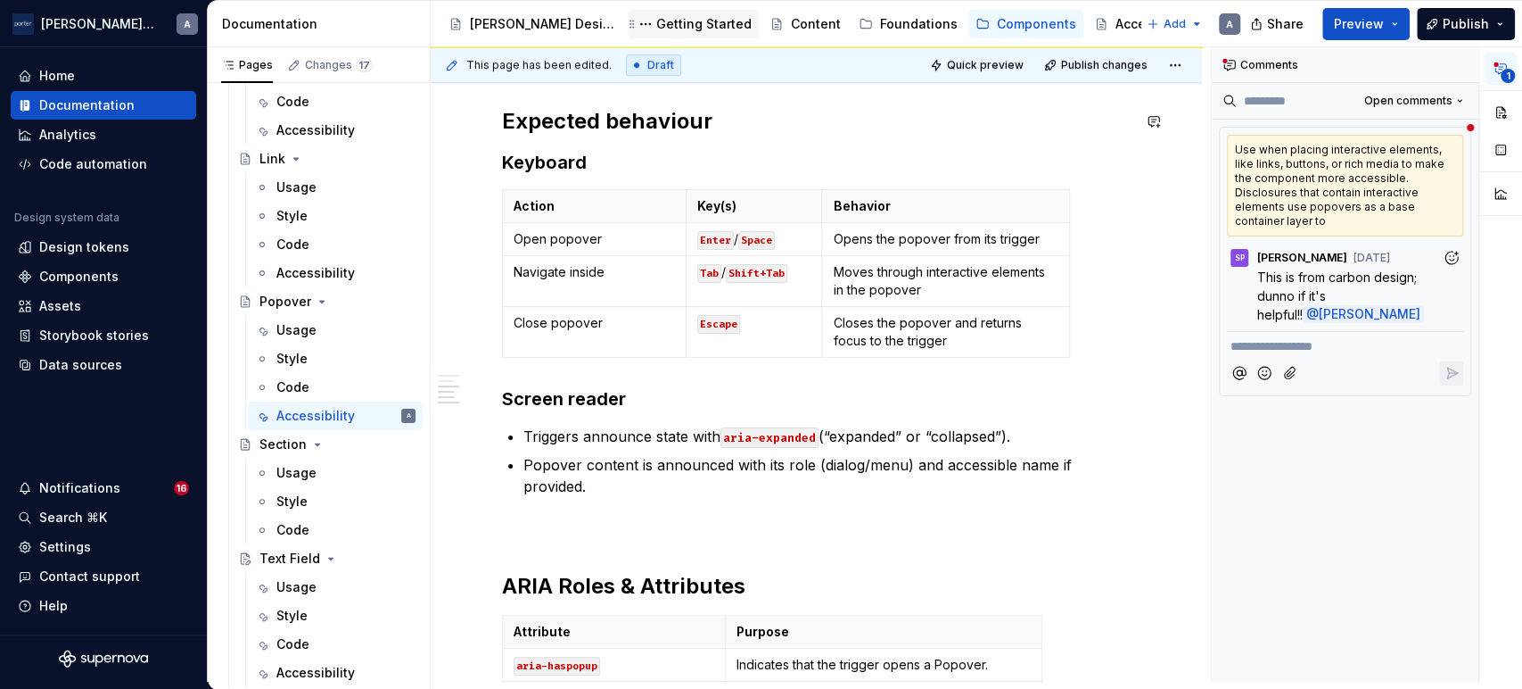
type textarea "*"
